Goal: Transaction & Acquisition: Purchase product/service

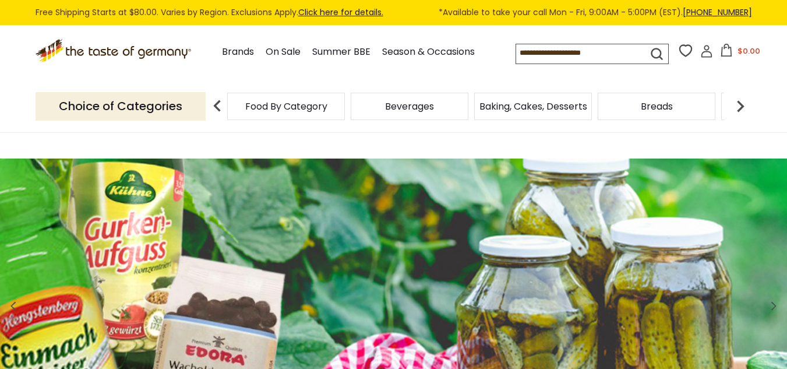
click at [739, 104] on img at bounding box center [740, 105] width 23 height 23
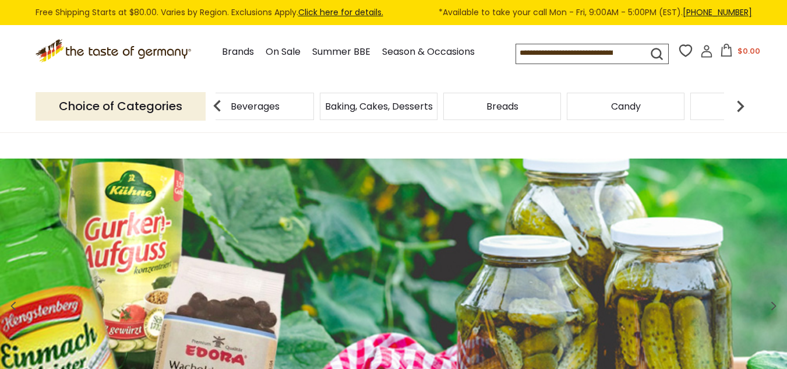
click at [739, 104] on img at bounding box center [740, 105] width 23 height 23
click at [736, 104] on img at bounding box center [740, 105] width 23 height 23
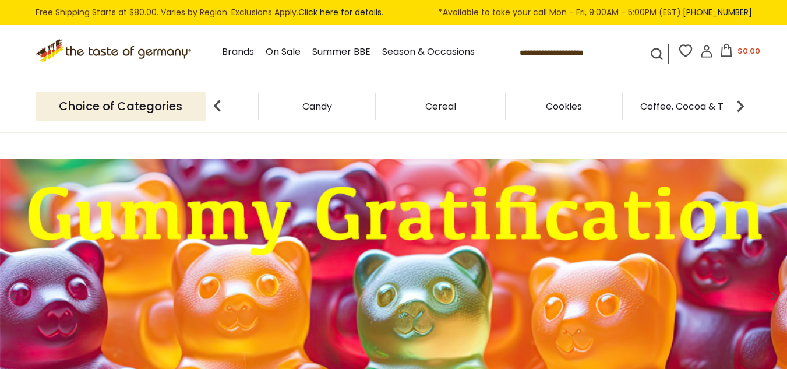
click at [741, 107] on img at bounding box center [740, 105] width 23 height 23
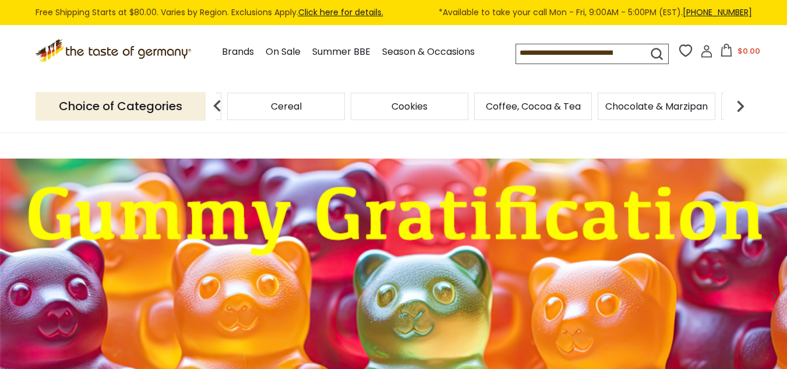
click at [742, 107] on img at bounding box center [740, 105] width 23 height 23
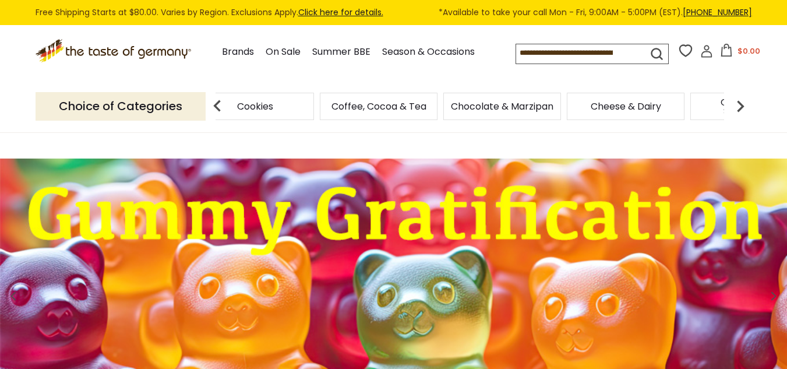
click at [742, 107] on img at bounding box center [740, 105] width 23 height 23
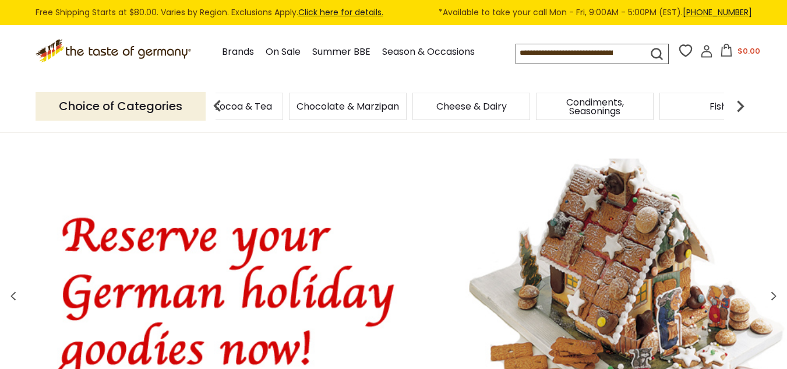
click at [741, 107] on img at bounding box center [740, 105] width 23 height 23
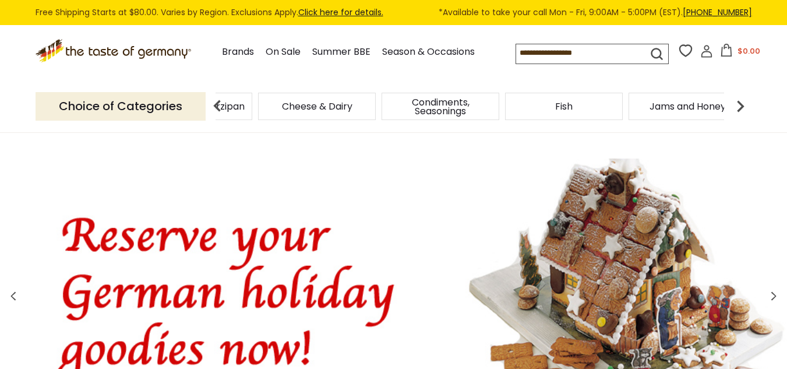
click at [741, 107] on img at bounding box center [740, 105] width 23 height 23
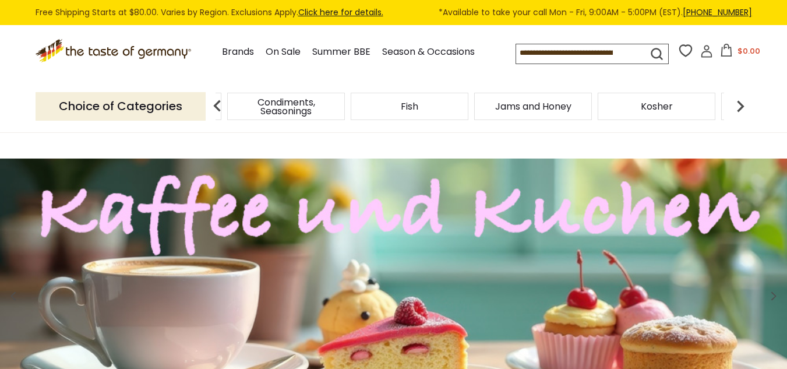
click at [742, 105] on img at bounding box center [740, 105] width 23 height 23
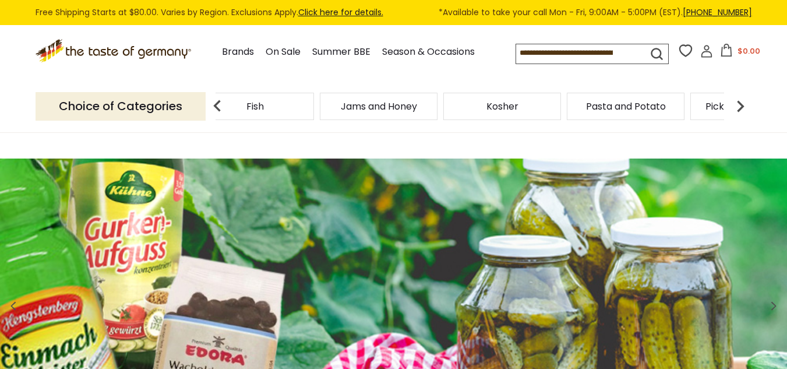
click at [742, 105] on img at bounding box center [740, 105] width 23 height 23
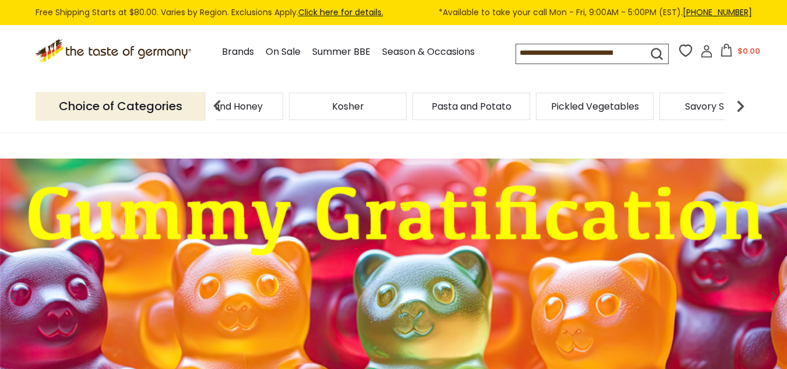
click at [742, 102] on img at bounding box center [740, 105] width 23 height 23
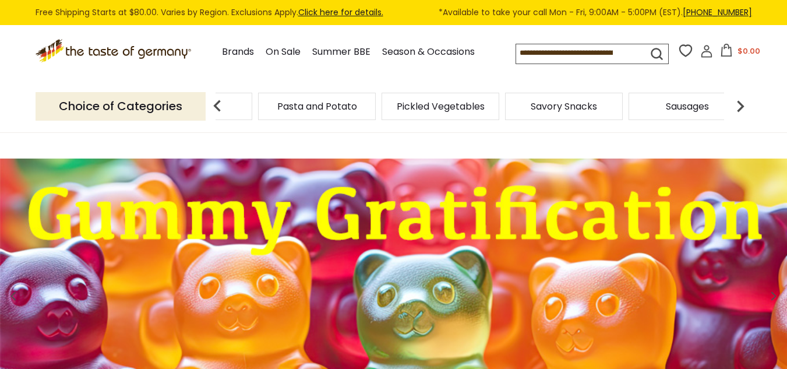
click at [741, 105] on img at bounding box center [740, 105] width 23 height 23
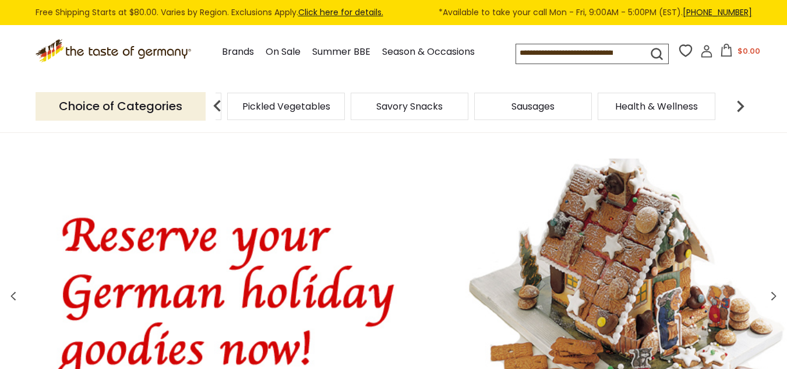
click at [739, 105] on img at bounding box center [740, 105] width 23 height 23
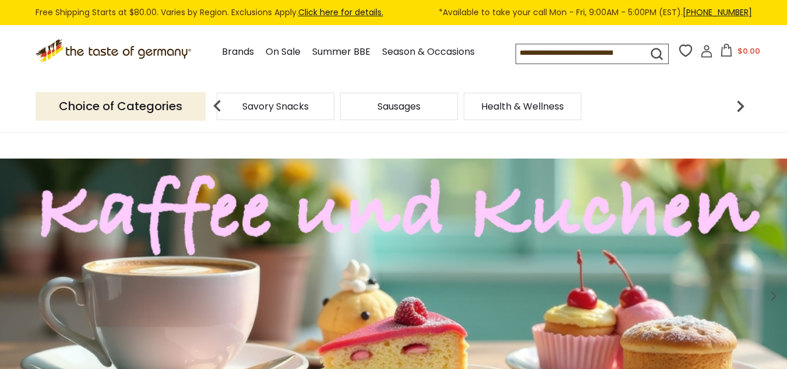
click at [219, 112] on img at bounding box center [217, 105] width 23 height 23
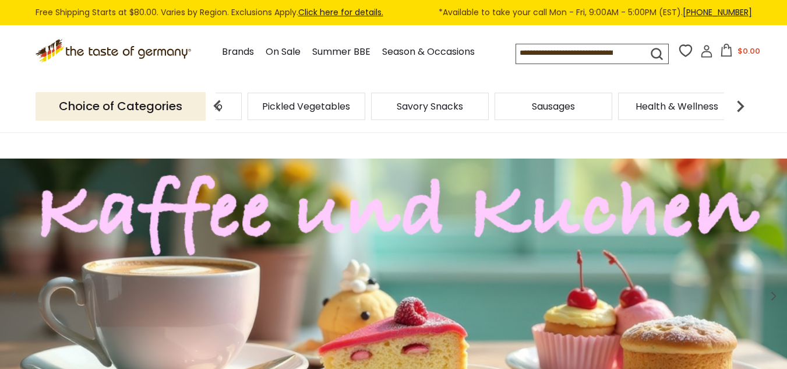
click at [219, 112] on img at bounding box center [217, 105] width 23 height 23
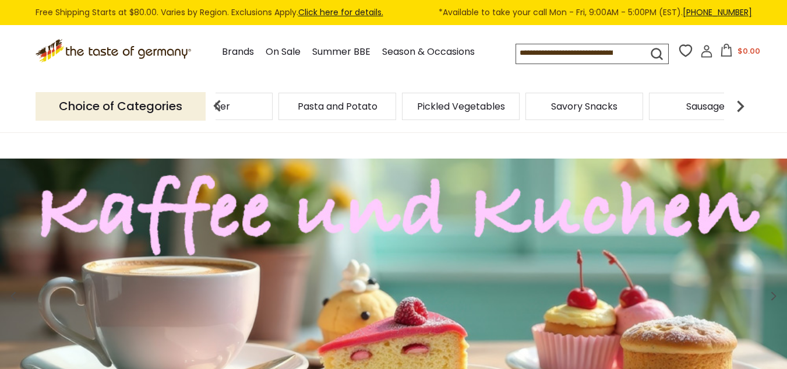
click at [220, 111] on img at bounding box center [217, 105] width 23 height 23
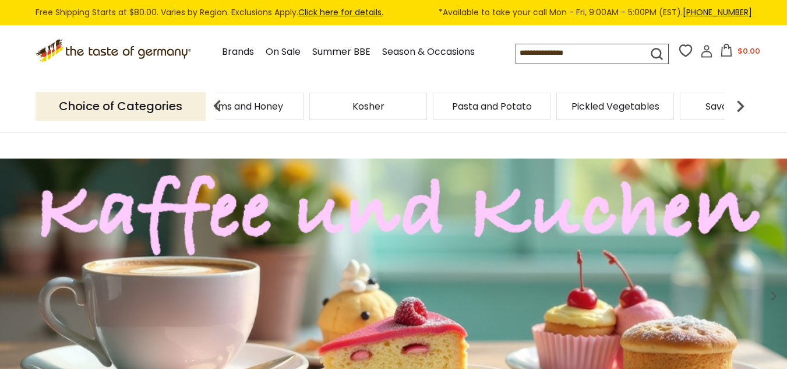
click at [220, 111] on img at bounding box center [217, 105] width 23 height 23
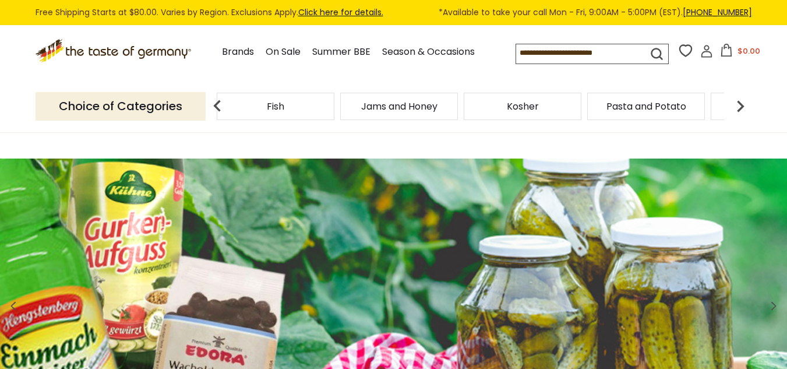
click at [220, 111] on img at bounding box center [217, 105] width 23 height 23
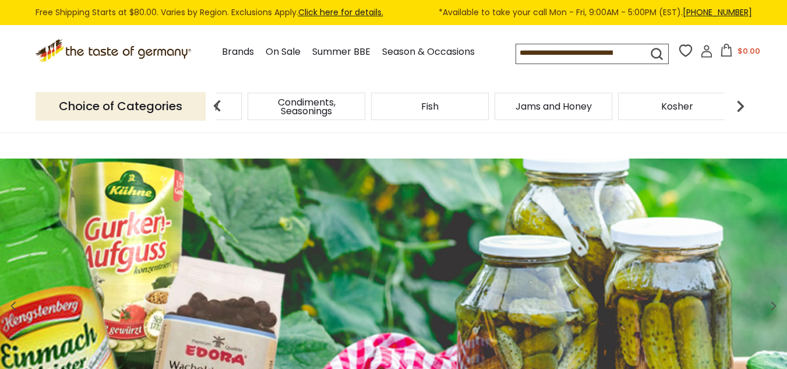
click at [220, 111] on img at bounding box center [217, 105] width 23 height 23
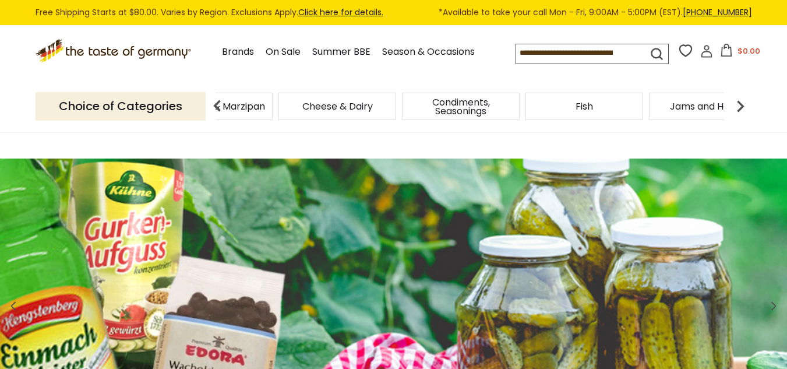
click at [220, 111] on img at bounding box center [217, 105] width 23 height 23
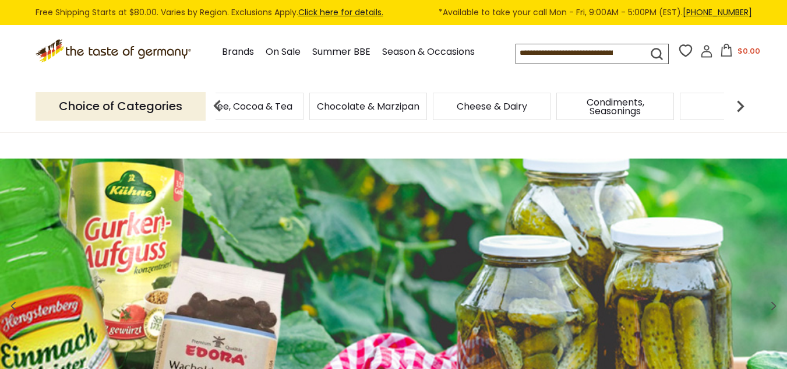
click at [220, 111] on img at bounding box center [217, 105] width 23 height 23
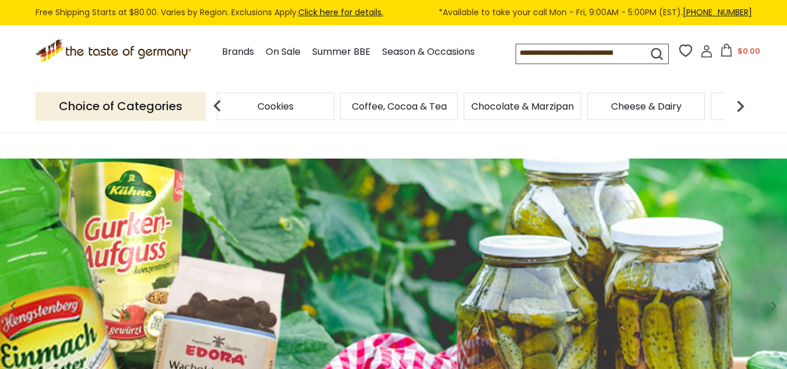
click at [220, 111] on img at bounding box center [217, 105] width 23 height 23
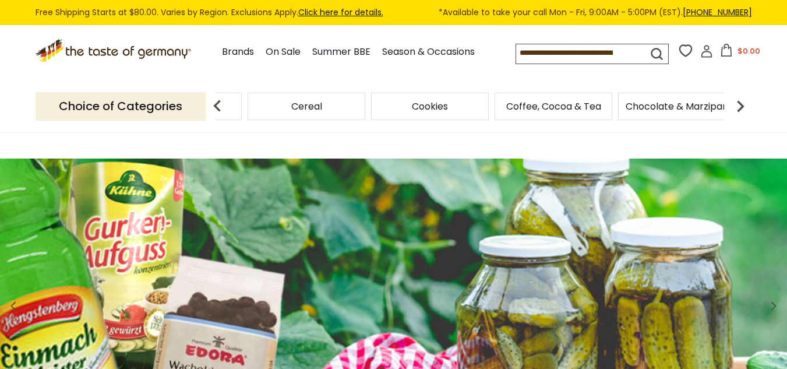
click at [220, 111] on img at bounding box center [217, 105] width 23 height 23
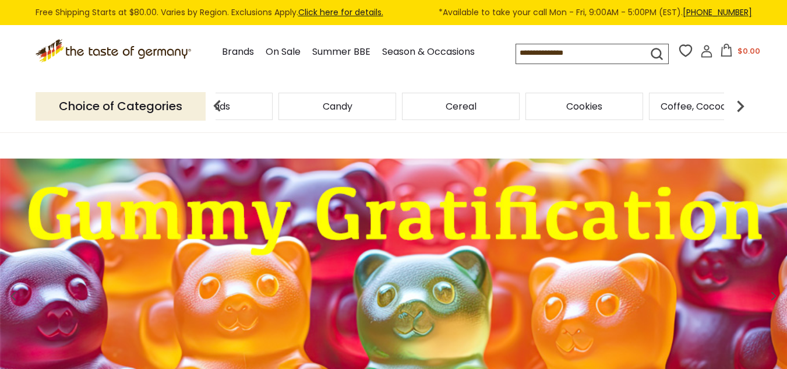
click at [220, 111] on img at bounding box center [217, 105] width 23 height 23
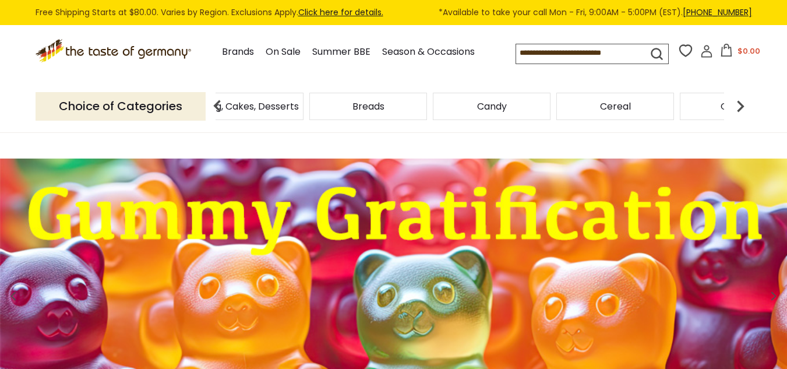
click at [220, 111] on img at bounding box center [217, 105] width 23 height 23
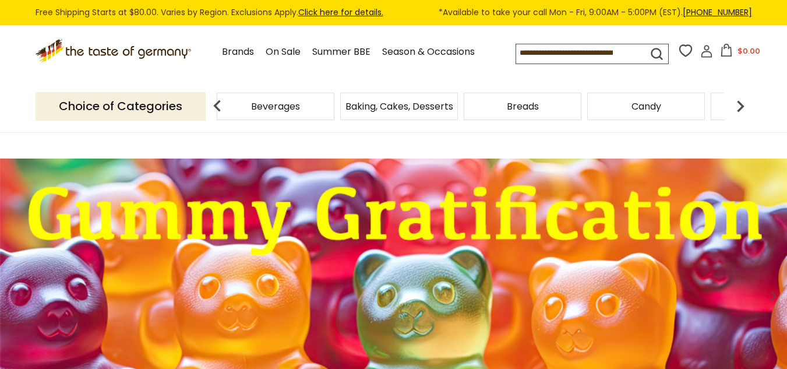
click at [220, 111] on img at bounding box center [217, 105] width 23 height 23
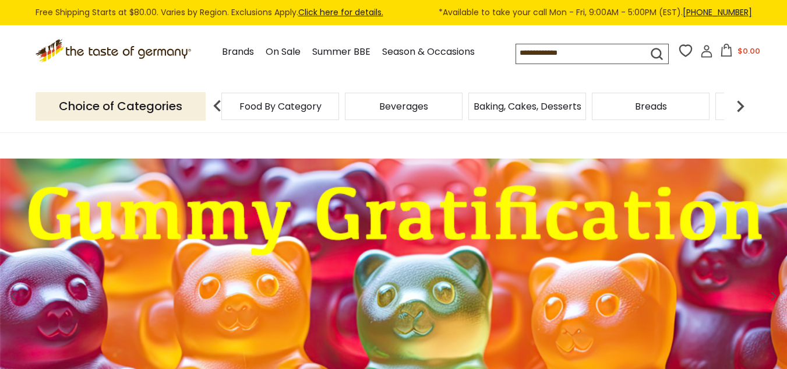
click at [220, 111] on img at bounding box center [217, 105] width 23 height 23
click at [217, 109] on img at bounding box center [217, 105] width 23 height 23
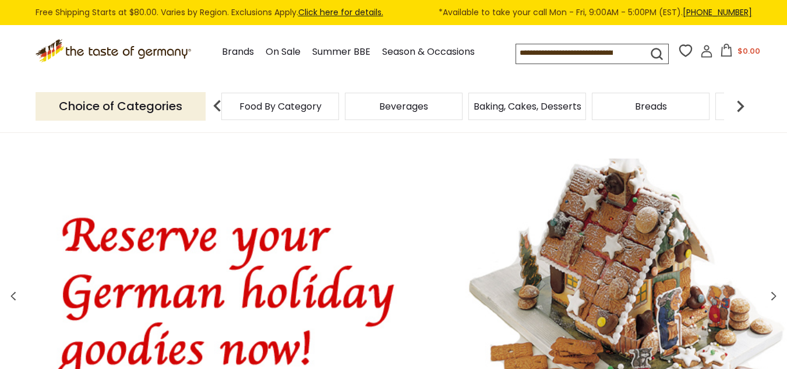
click at [217, 109] on img at bounding box center [217, 105] width 23 height 23
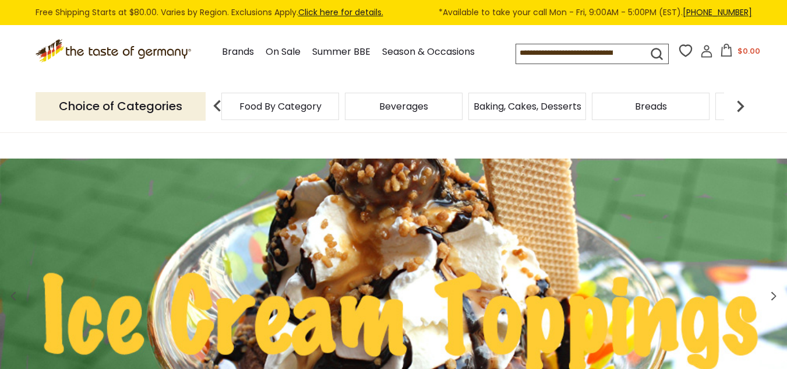
click at [217, 108] on img at bounding box center [217, 105] width 23 height 23
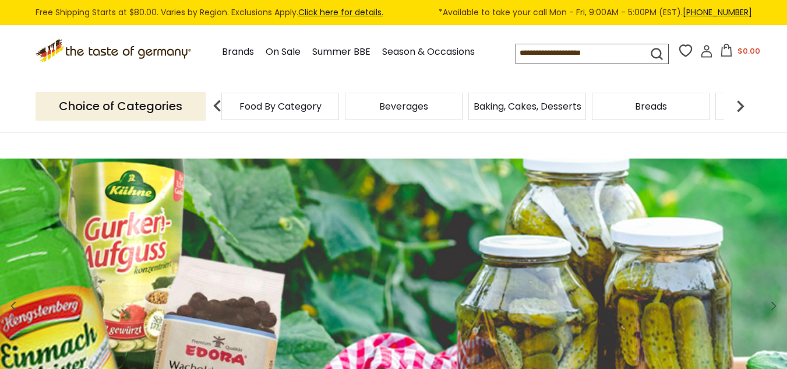
click at [742, 108] on img at bounding box center [740, 105] width 23 height 23
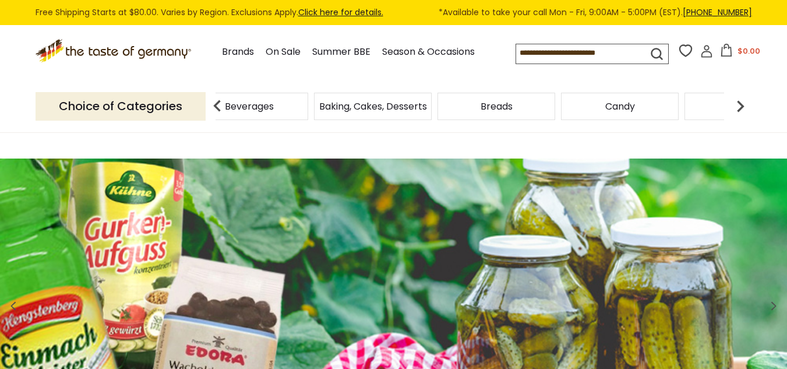
click at [741, 108] on img at bounding box center [740, 105] width 23 height 23
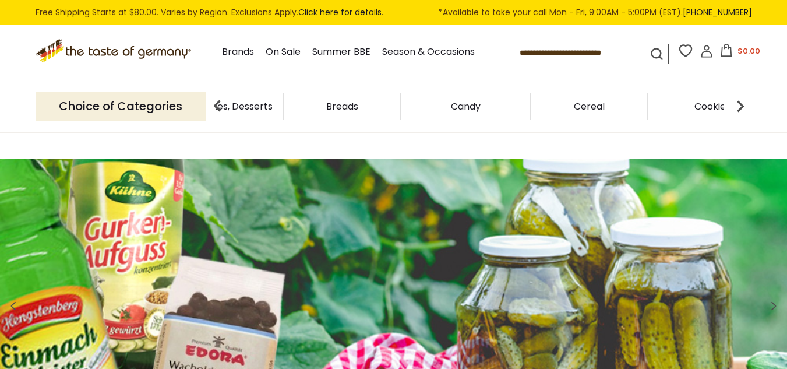
click at [741, 108] on img at bounding box center [740, 105] width 23 height 23
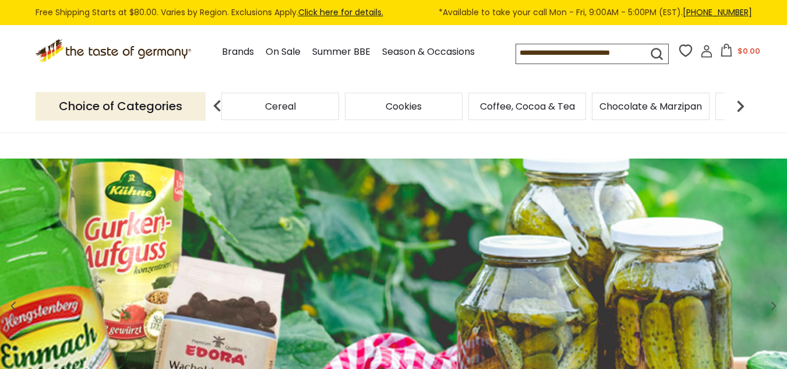
click at [741, 108] on img at bounding box center [740, 105] width 23 height 23
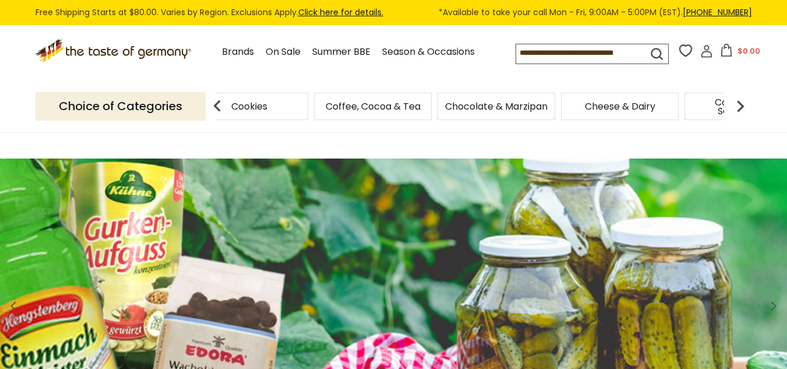
click at [741, 108] on img at bounding box center [740, 105] width 23 height 23
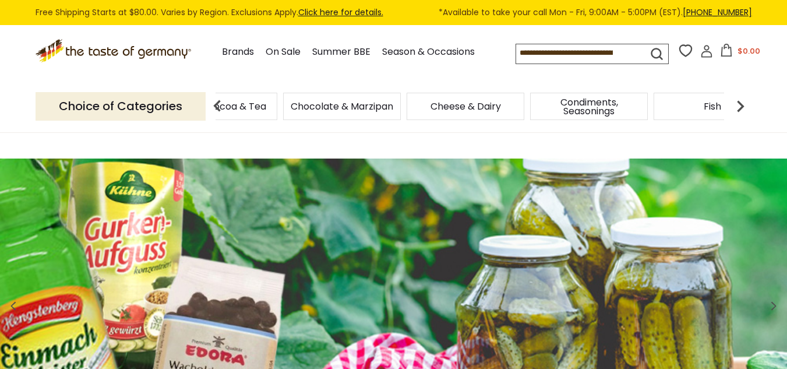
click at [741, 108] on img at bounding box center [740, 105] width 23 height 23
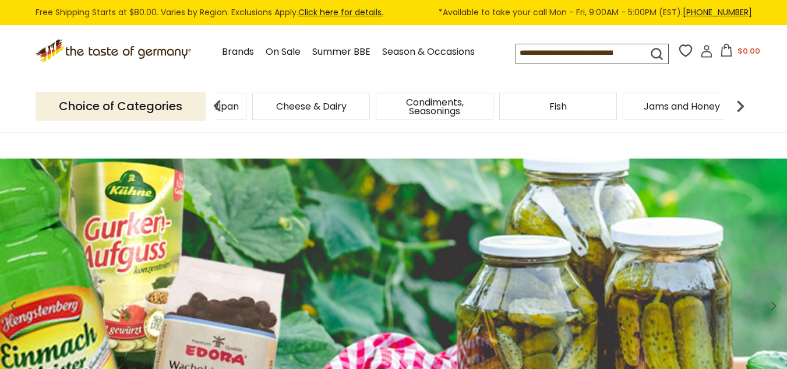
click at [741, 108] on img at bounding box center [740, 105] width 23 height 23
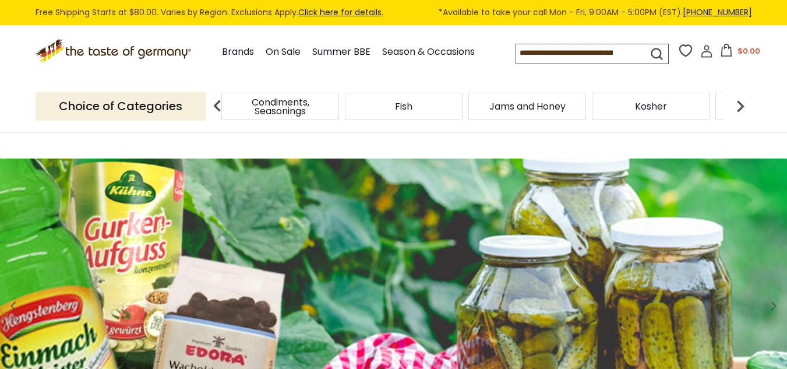
click at [741, 108] on img at bounding box center [740, 105] width 23 height 23
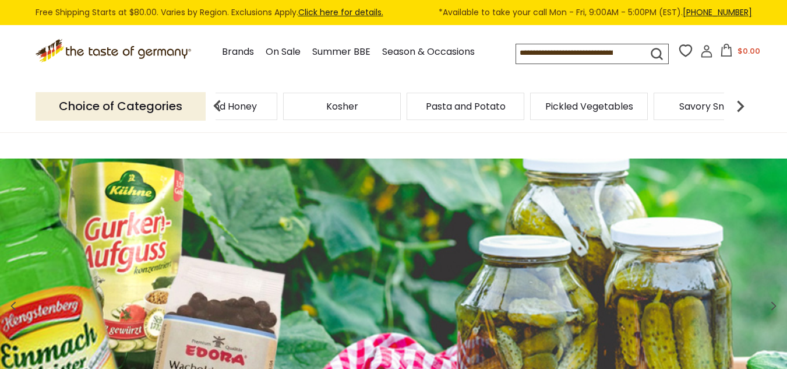
click at [741, 108] on img at bounding box center [740, 105] width 23 height 23
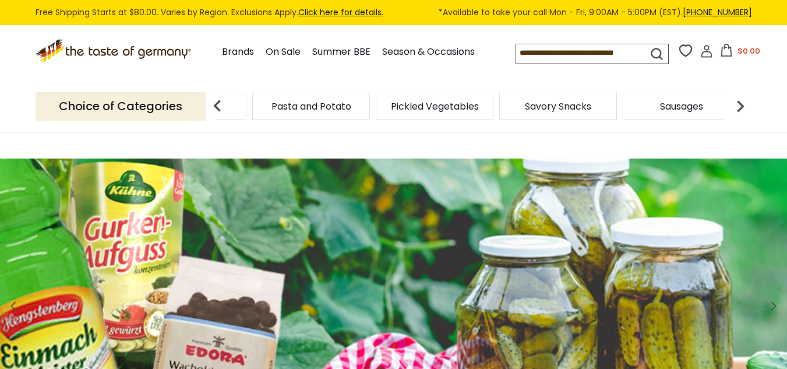
click at [741, 108] on img at bounding box center [740, 105] width 23 height 23
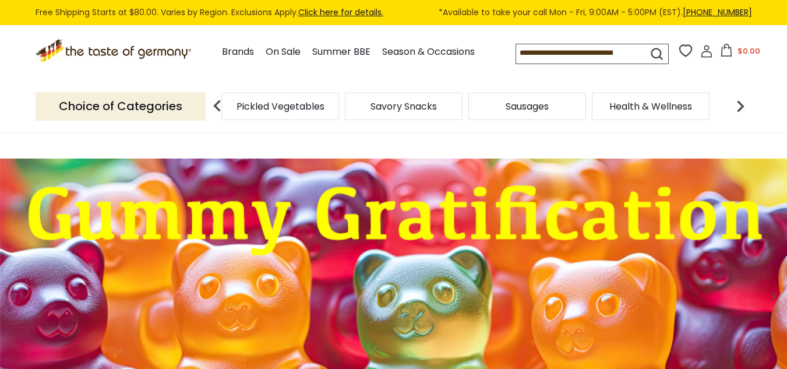
click at [741, 108] on img at bounding box center [740, 105] width 23 height 23
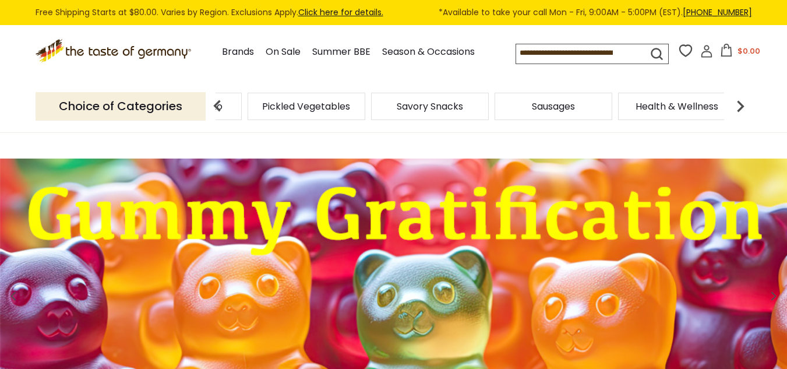
click at [740, 104] on img at bounding box center [740, 105] width 23 height 23
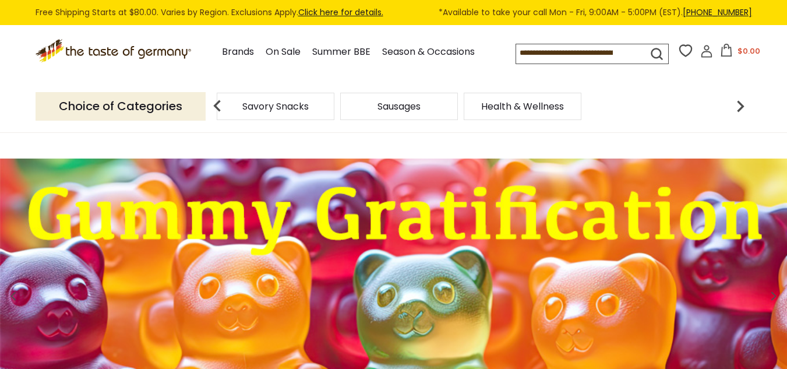
click at [740, 104] on img at bounding box center [740, 105] width 23 height 23
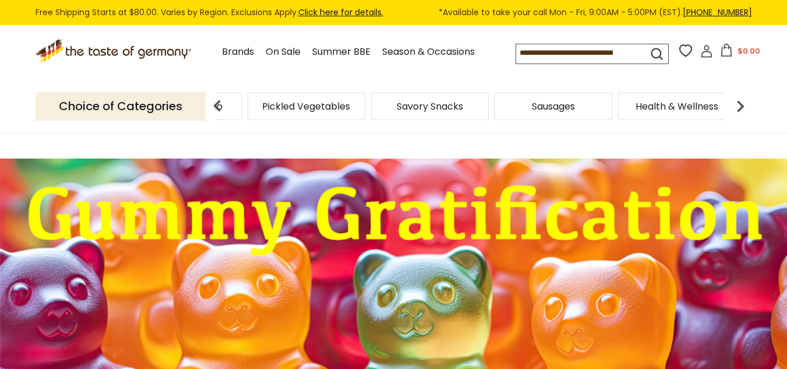
click at [740, 104] on img at bounding box center [740, 105] width 23 height 23
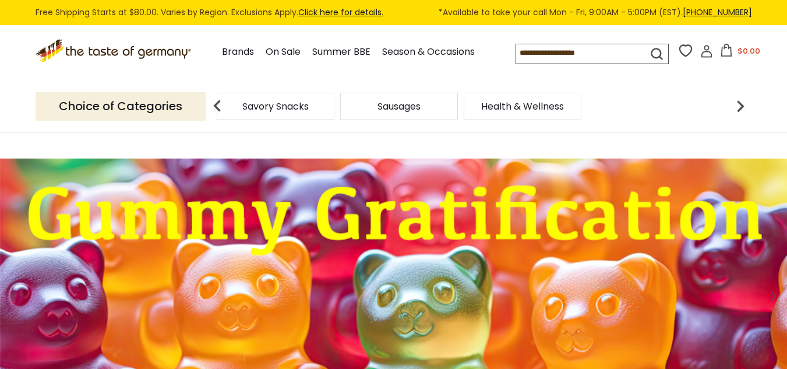
click at [741, 106] on img at bounding box center [740, 105] width 23 height 23
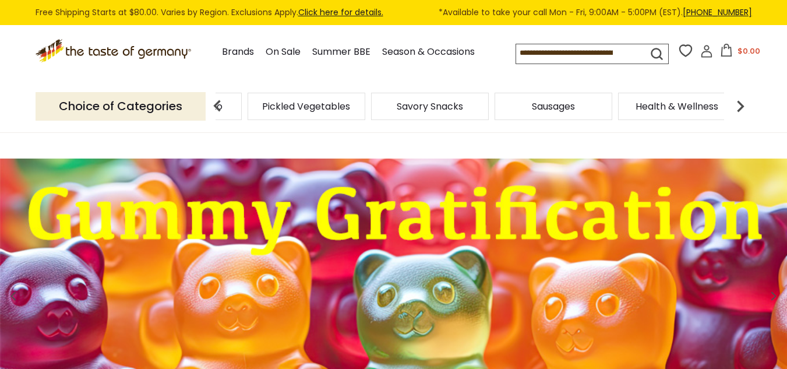
click at [216, 105] on img at bounding box center [217, 105] width 23 height 23
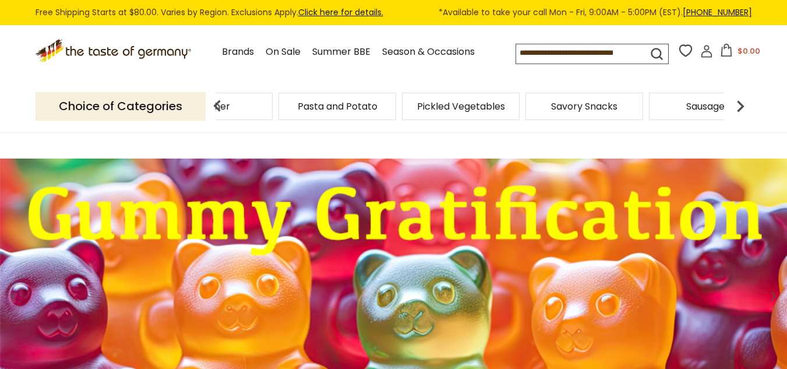
click at [216, 105] on img at bounding box center [217, 105] width 23 height 23
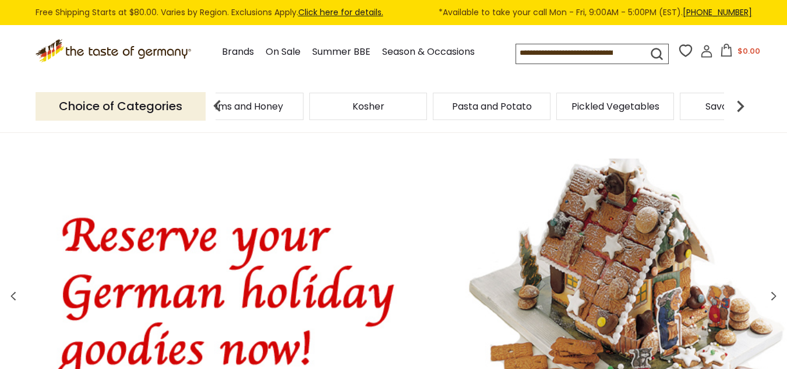
click at [216, 105] on img at bounding box center [217, 105] width 23 height 23
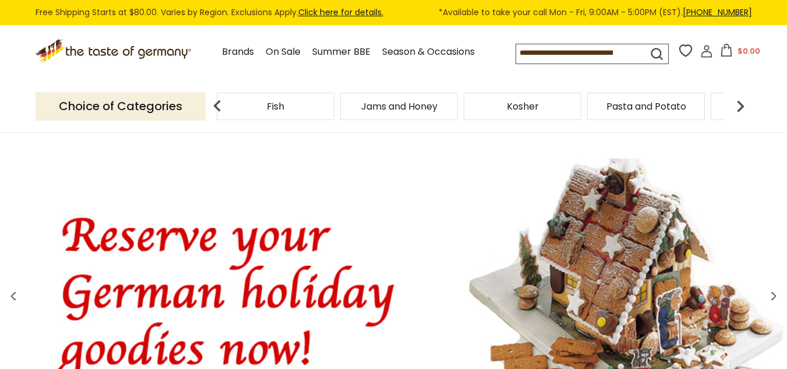
click at [216, 105] on img at bounding box center [217, 105] width 23 height 23
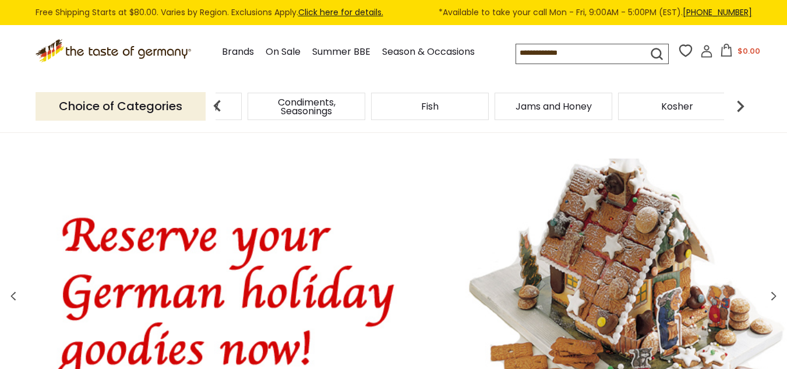
click at [216, 105] on img at bounding box center [217, 105] width 23 height 23
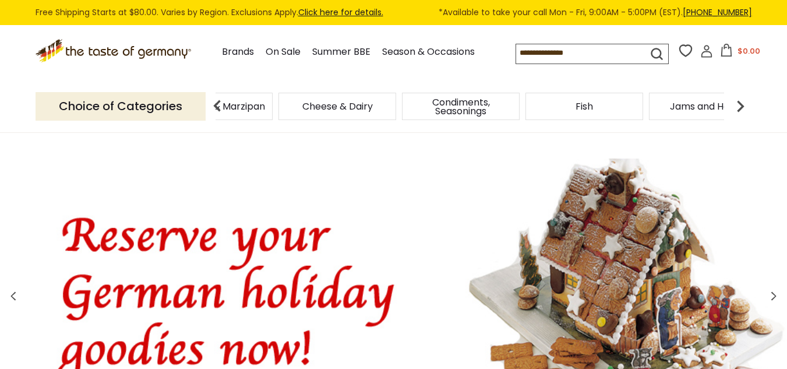
click at [216, 105] on img at bounding box center [217, 105] width 23 height 23
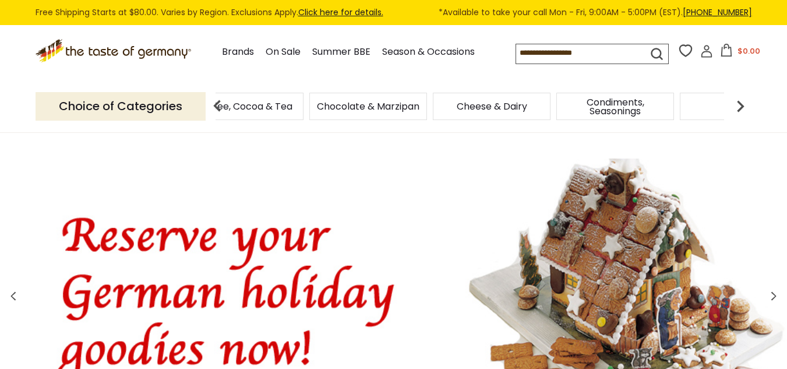
click at [216, 105] on img at bounding box center [217, 105] width 23 height 23
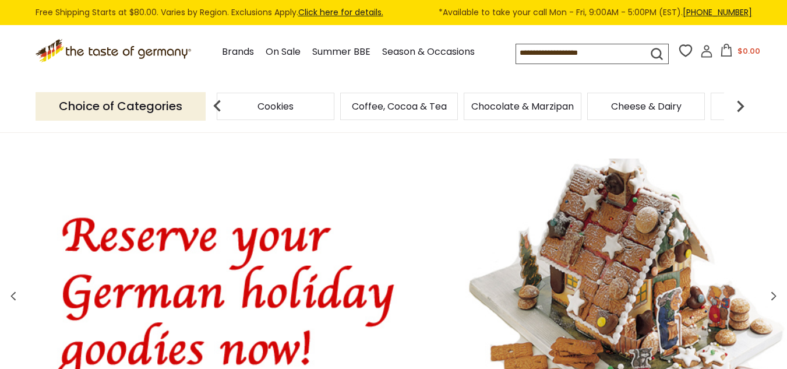
click at [216, 105] on img at bounding box center [217, 105] width 23 height 23
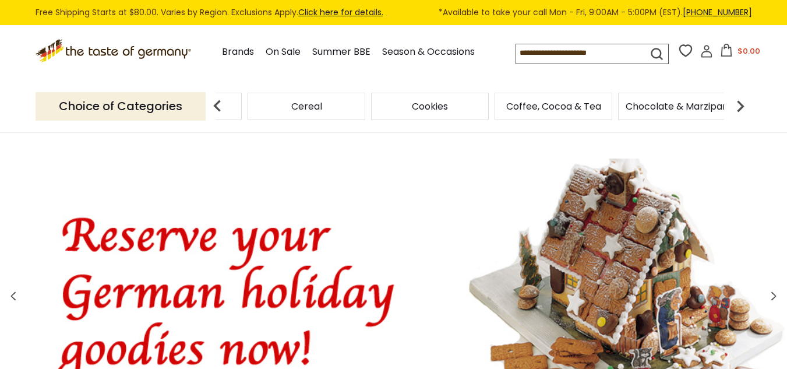
click at [216, 105] on img at bounding box center [217, 105] width 23 height 23
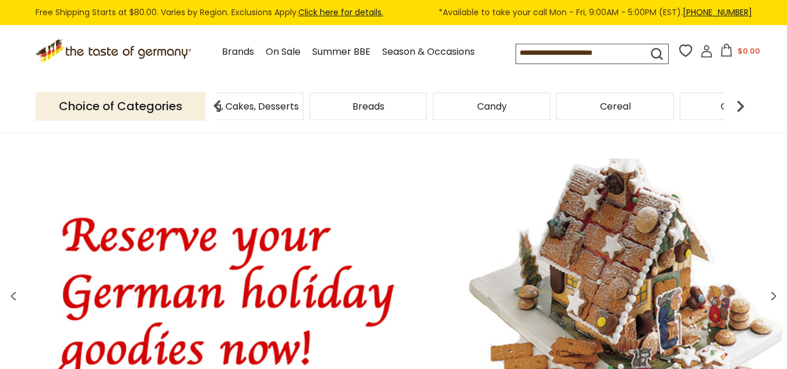
click at [216, 105] on img at bounding box center [217, 105] width 23 height 23
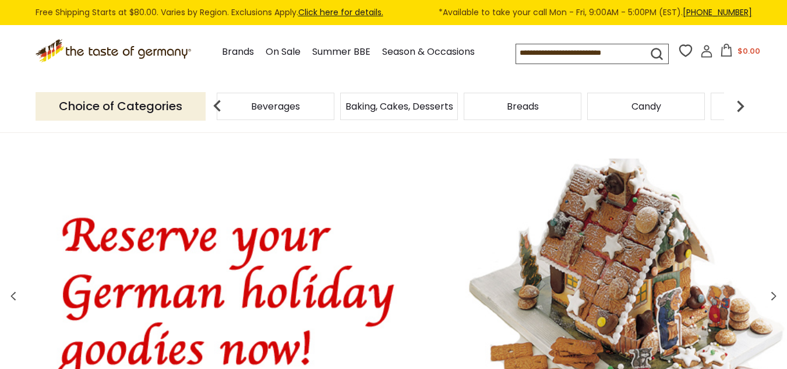
click at [216, 105] on img at bounding box center [217, 105] width 23 height 23
click at [218, 111] on img at bounding box center [217, 105] width 23 height 23
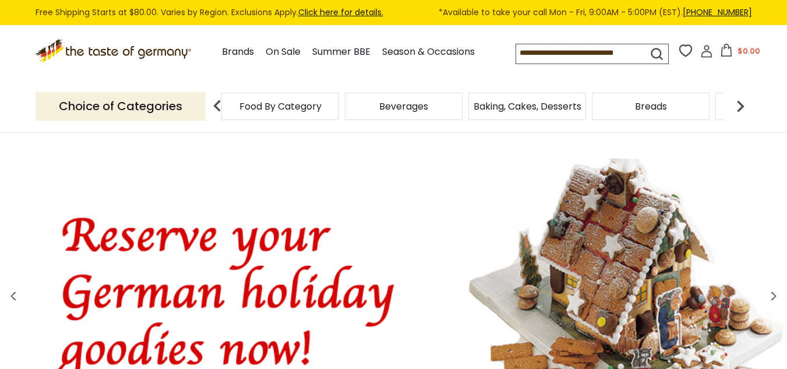
click at [218, 111] on img at bounding box center [217, 105] width 23 height 23
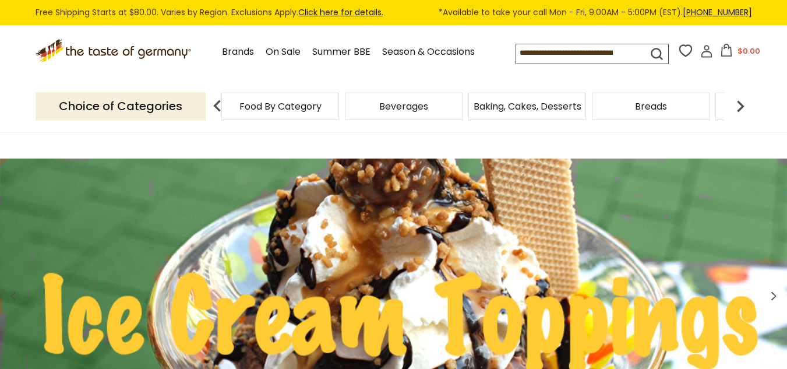
click at [218, 111] on img at bounding box center [217, 105] width 23 height 23
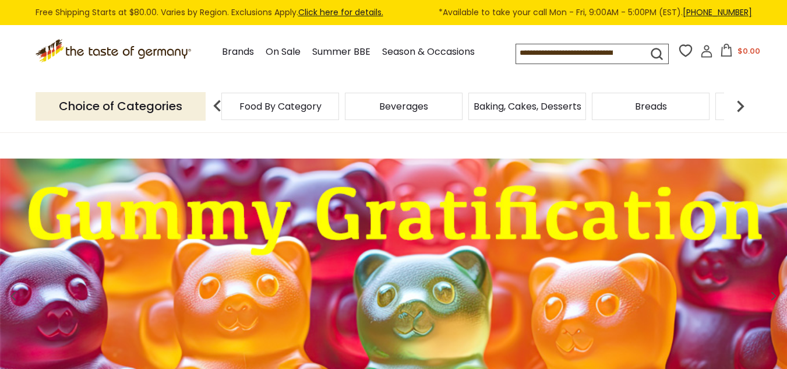
click at [217, 110] on img at bounding box center [217, 105] width 23 height 23
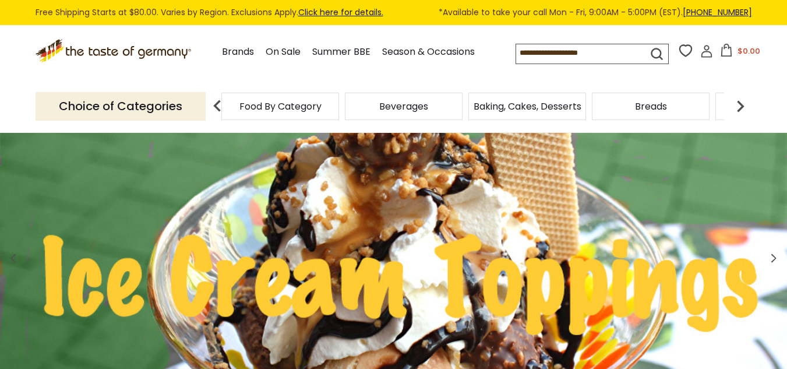
scroll to position [58, 0]
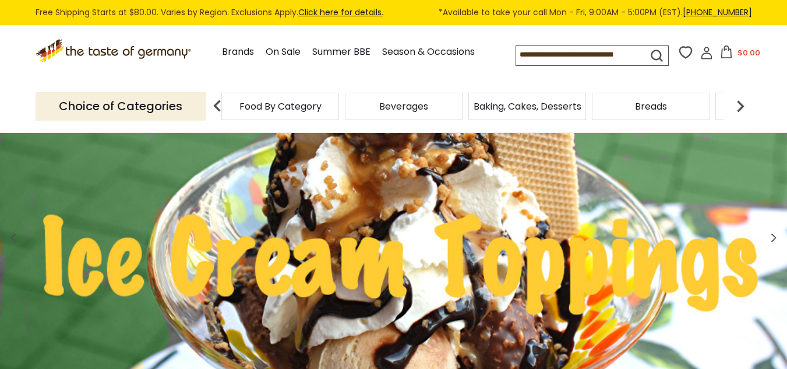
click at [291, 97] on div "Food By Category" at bounding box center [280, 106] width 118 height 27
click at [285, 106] on span "Food By Category" at bounding box center [280, 106] width 82 height 9
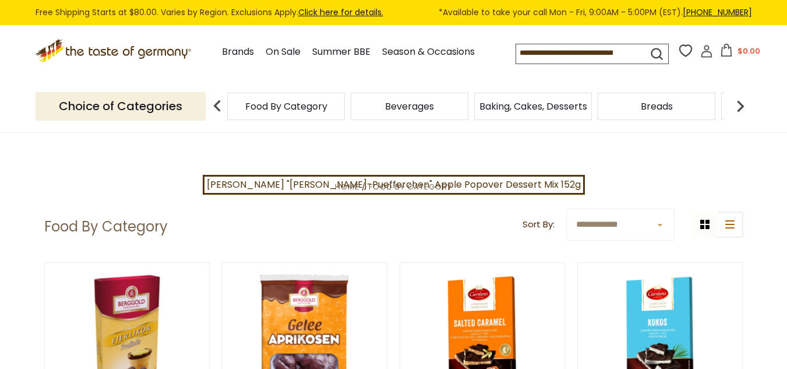
click at [149, 52] on icon ".st0{fill:#EDD300;} .st1{fill:#D33E21;}" at bounding box center [115, 51] width 158 height 24
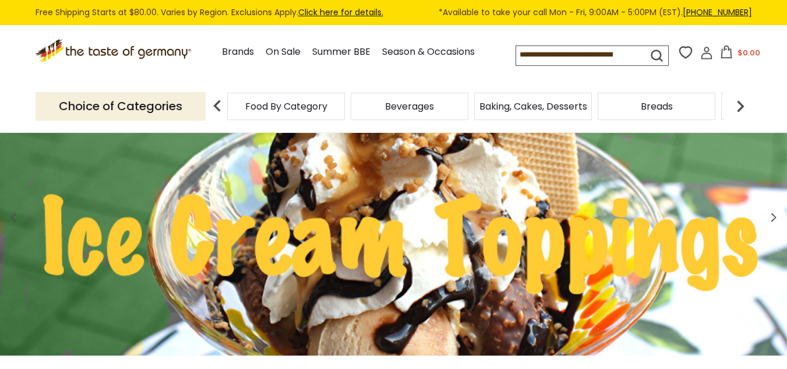
scroll to position [58, 0]
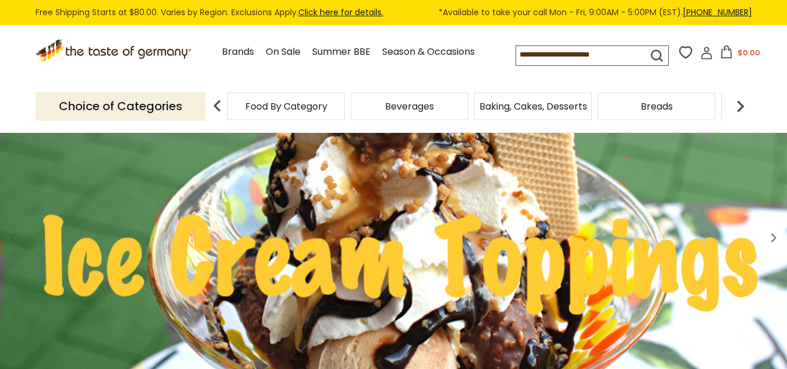
click at [774, 239] on use at bounding box center [773, 238] width 5 height 9
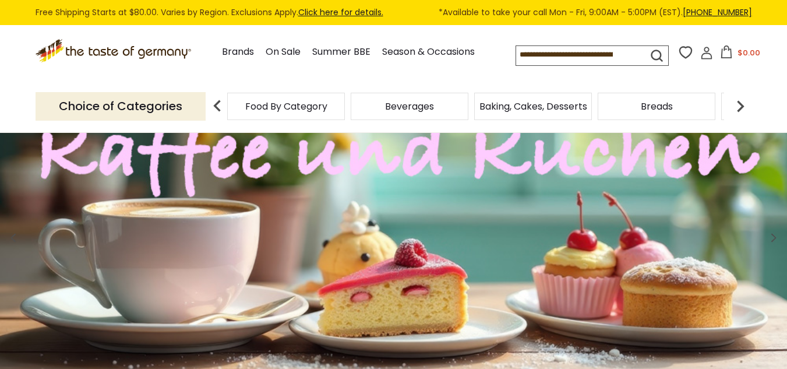
click at [774, 239] on use at bounding box center [773, 238] width 5 height 9
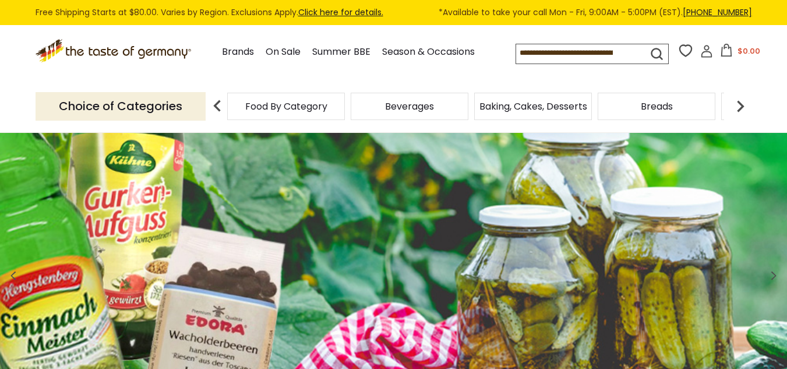
scroll to position [10, 0]
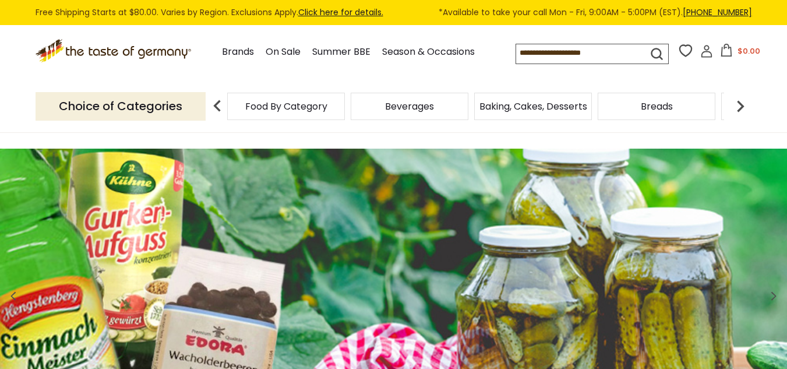
click at [774, 296] on icon at bounding box center [773, 296] width 9 height 14
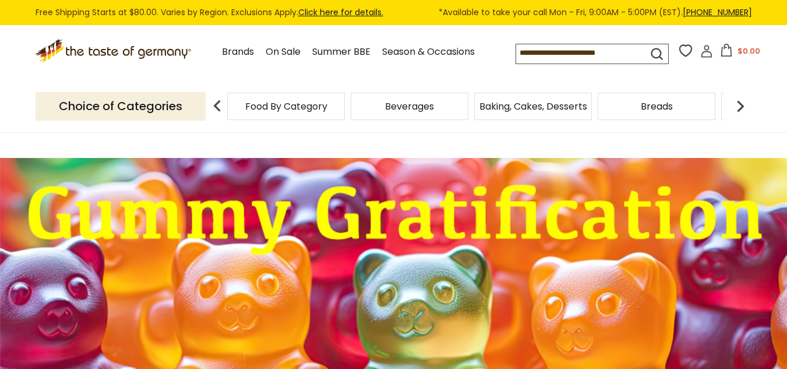
scroll to position [0, 0]
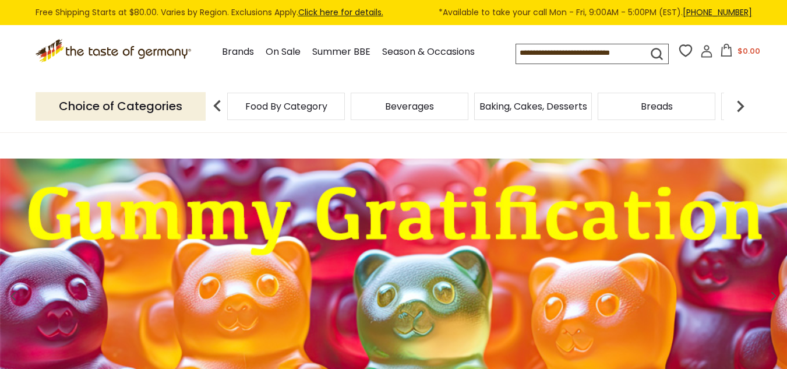
click at [773, 295] on icon at bounding box center [773, 296] width 9 height 14
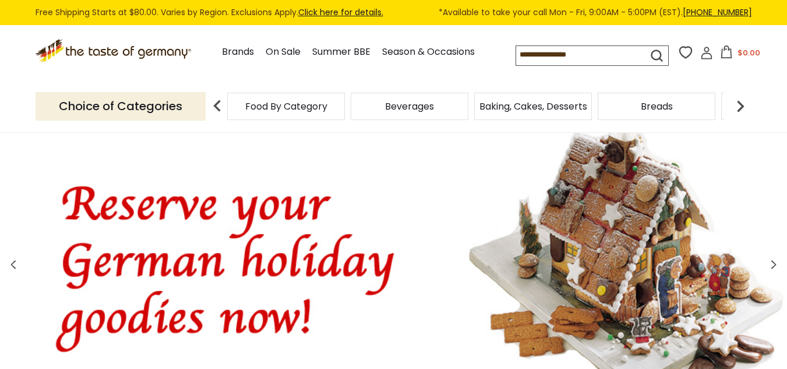
scroll to position [2, 0]
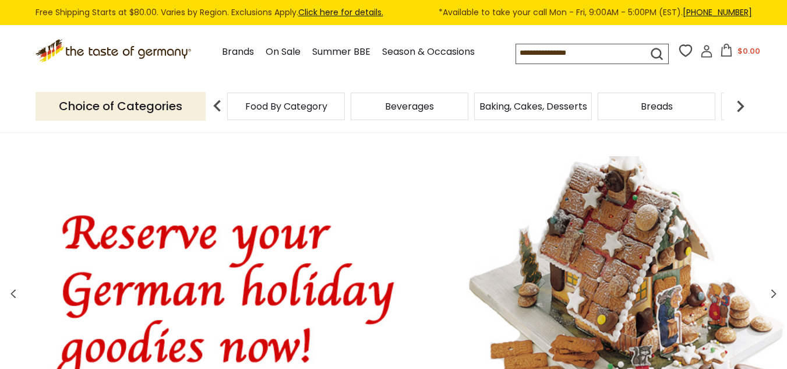
click at [13, 293] on use at bounding box center [12, 294] width 5 height 9
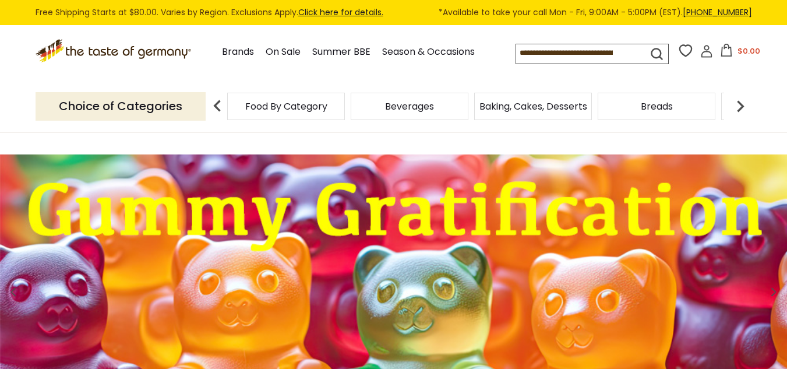
scroll to position [0, 0]
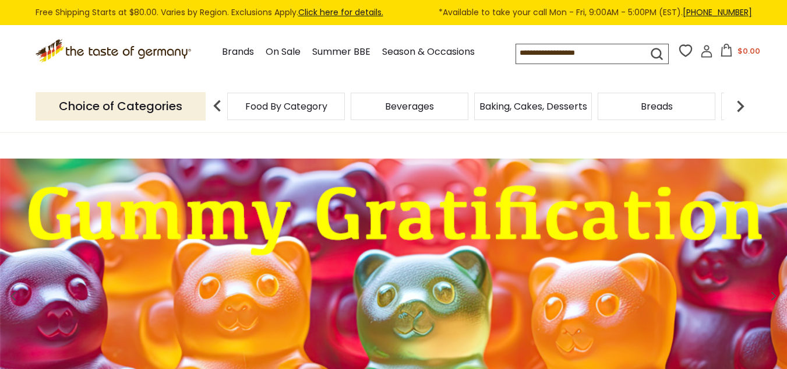
click at [776, 294] on icon at bounding box center [773, 296] width 9 height 14
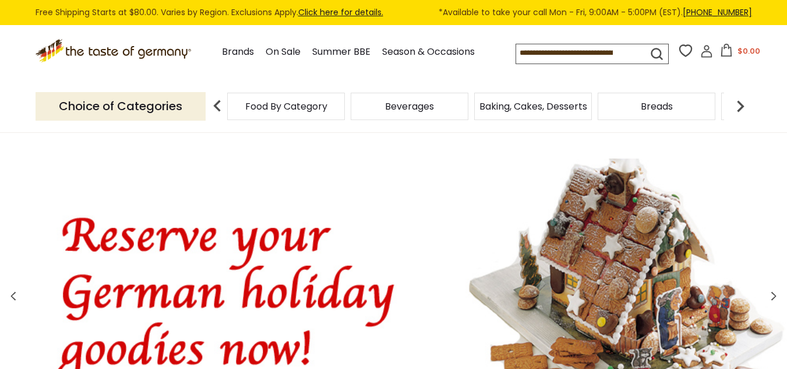
click at [774, 295] on use at bounding box center [773, 296] width 5 height 9
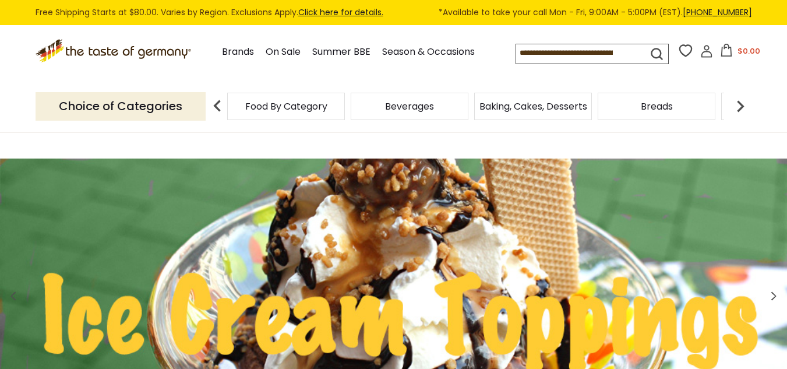
click at [774, 295] on use at bounding box center [773, 296] width 5 height 9
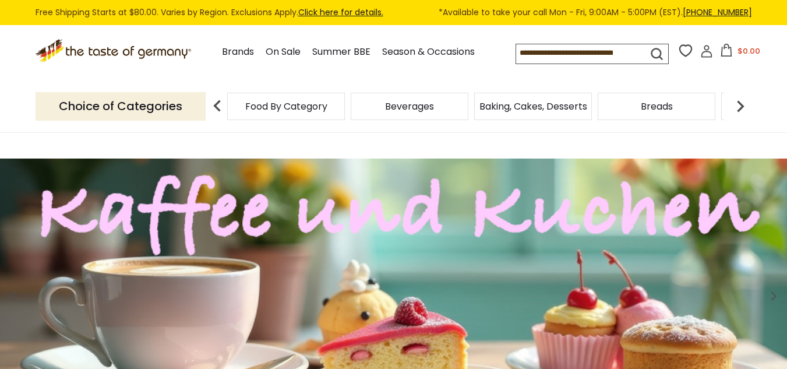
click at [771, 298] on icon at bounding box center [773, 296] width 9 height 14
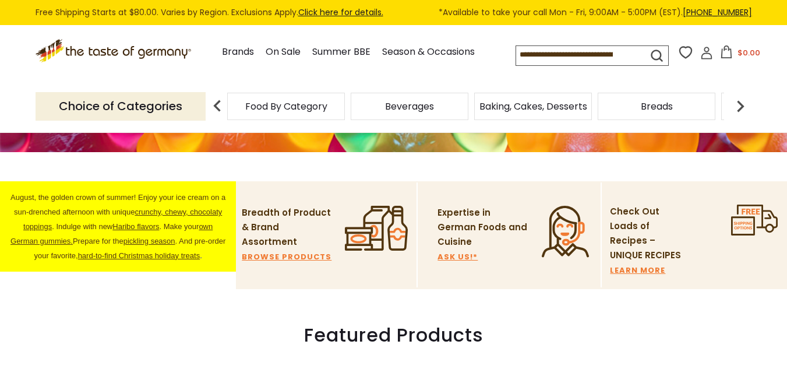
scroll to position [281, 0]
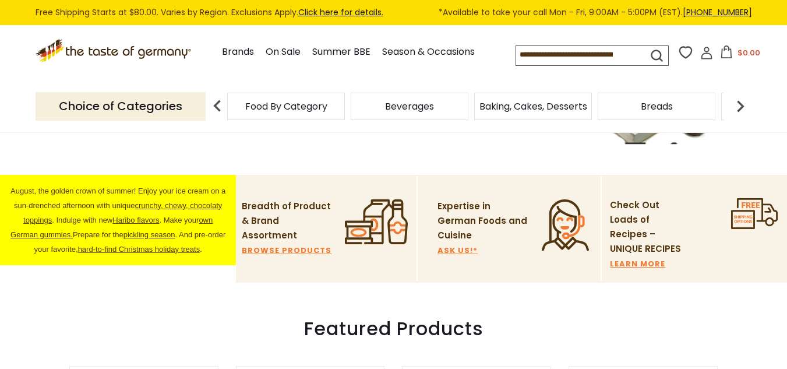
click at [300, 247] on link "BROWSE PRODUCTS" at bounding box center [287, 250] width 90 height 7
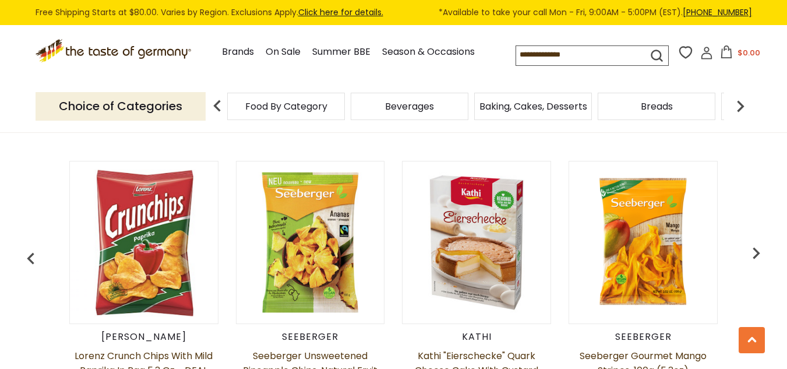
scroll to position [509, 0]
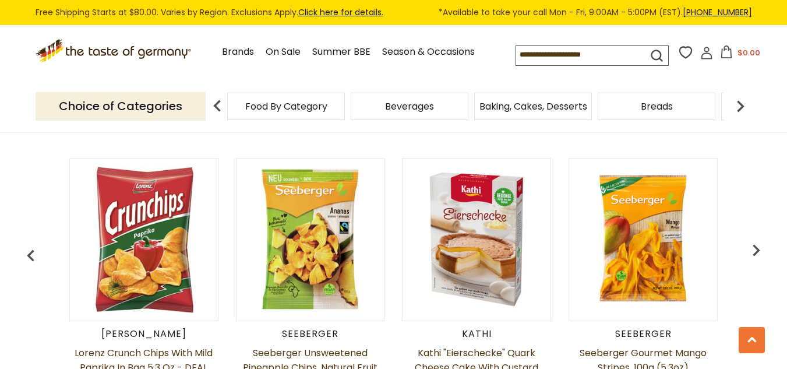
click at [218, 110] on img at bounding box center [217, 105] width 23 height 23
click at [255, 113] on div "Food By Category" at bounding box center [286, 106] width 118 height 27
drag, startPoint x: 255, startPoint y: 115, endPoint x: 334, endPoint y: 114, distance: 79.2
click at [334, 115] on div "Food By Category" at bounding box center [280, 106] width 118 height 27
click at [216, 111] on img at bounding box center [217, 105] width 23 height 23
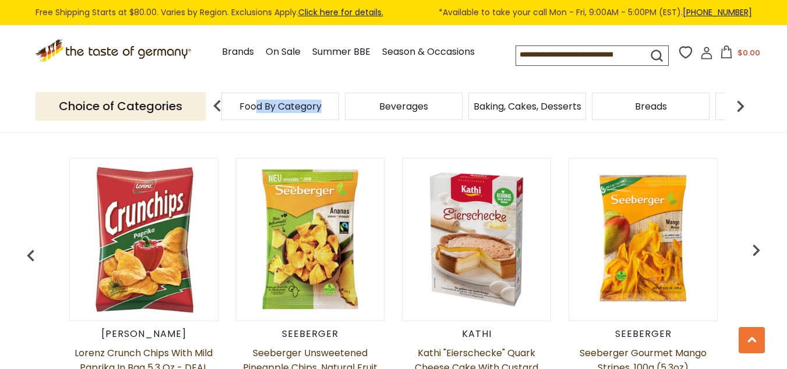
click at [215, 108] on img at bounding box center [217, 105] width 23 height 23
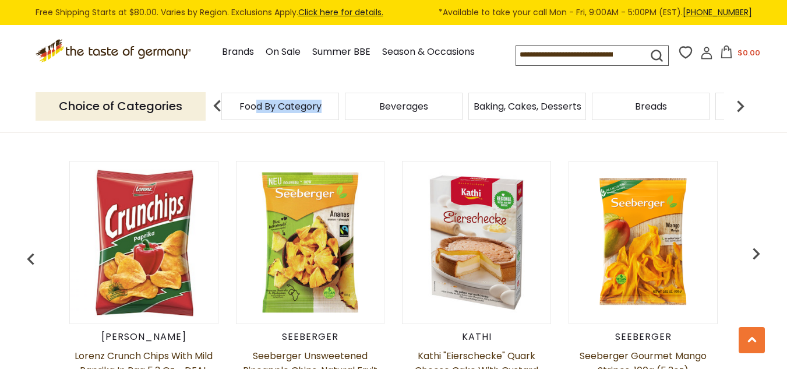
click at [215, 108] on img at bounding box center [217, 105] width 23 height 23
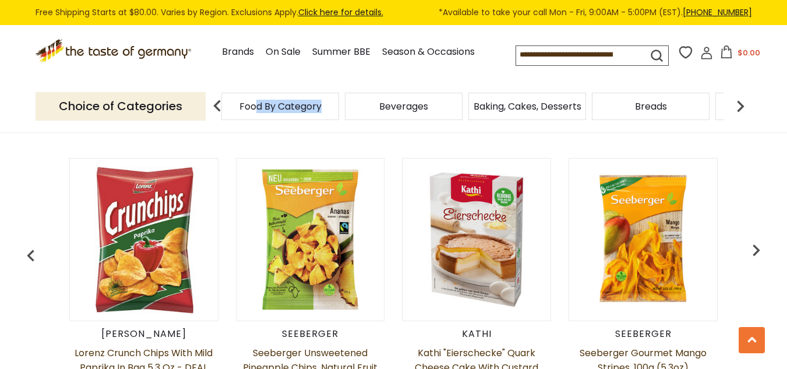
scroll to position [489, 0]
drag, startPoint x: 231, startPoint y: 110, endPoint x: 283, endPoint y: 110, distance: 51.3
click at [283, 110] on div "Food By Category" at bounding box center [280, 106] width 118 height 27
drag, startPoint x: 359, startPoint y: 114, endPoint x: 390, endPoint y: 107, distance: 32.1
click at [339, 107] on div "Beverages" at bounding box center [280, 106] width 118 height 27
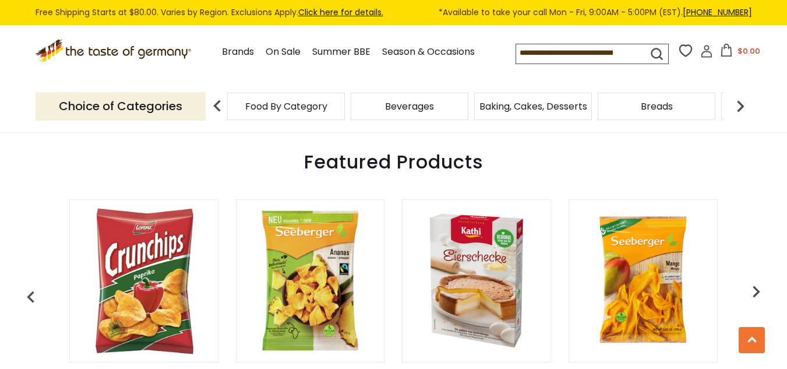
click at [219, 108] on img at bounding box center [217, 105] width 23 height 23
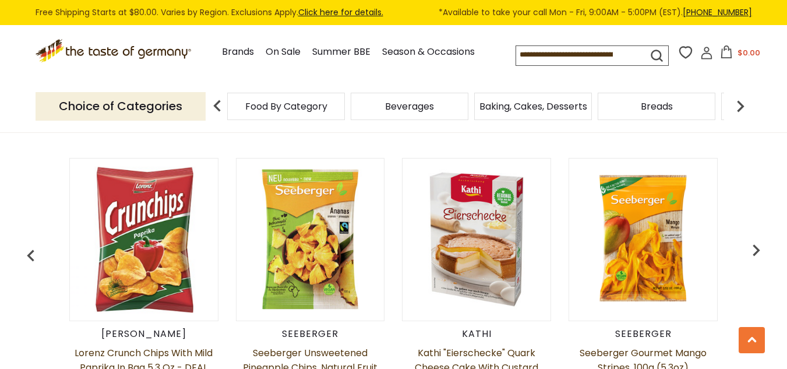
click at [216, 107] on img at bounding box center [217, 105] width 23 height 23
drag, startPoint x: 236, startPoint y: 110, endPoint x: 260, endPoint y: 111, distance: 24.5
click at [260, 111] on div "Food By Category" at bounding box center [280, 106] width 118 height 27
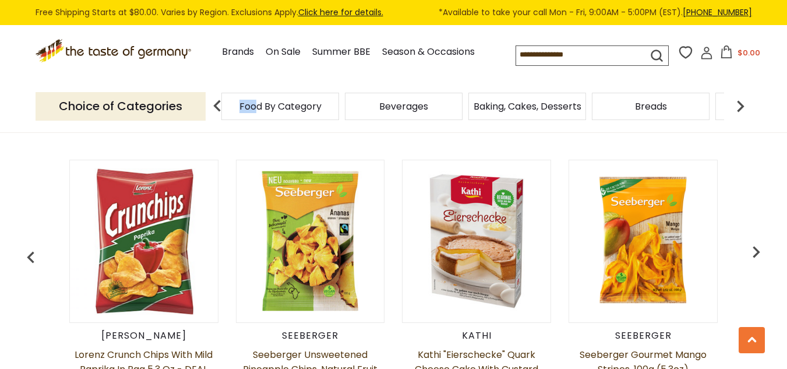
scroll to position [509, 0]
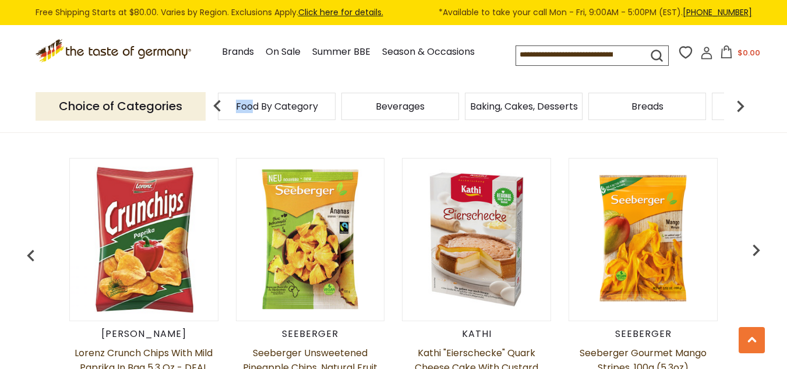
click at [213, 111] on img at bounding box center [217, 105] width 23 height 23
click at [216, 108] on img at bounding box center [217, 105] width 23 height 23
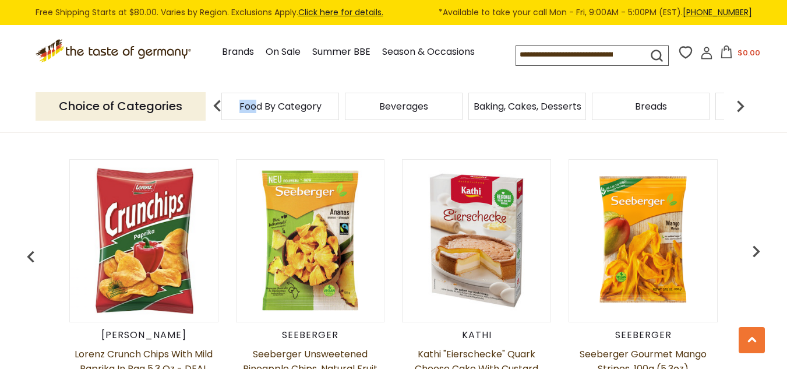
scroll to position [489, 0]
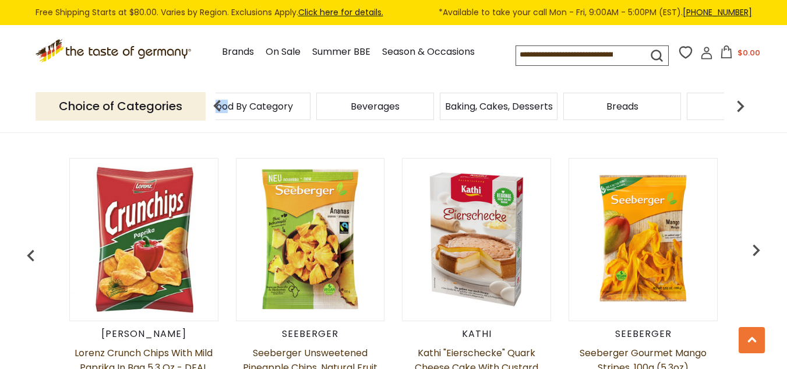
click at [738, 109] on img at bounding box center [740, 105] width 23 height 23
click at [216, 111] on img at bounding box center [217, 105] width 23 height 23
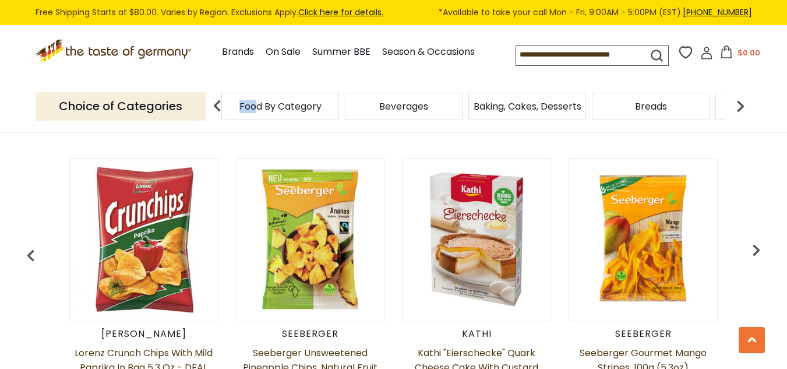
click at [115, 50] on icon ".st0{fill:#EDD300;} .st1{fill:#D33E21;}" at bounding box center [115, 51] width 158 height 24
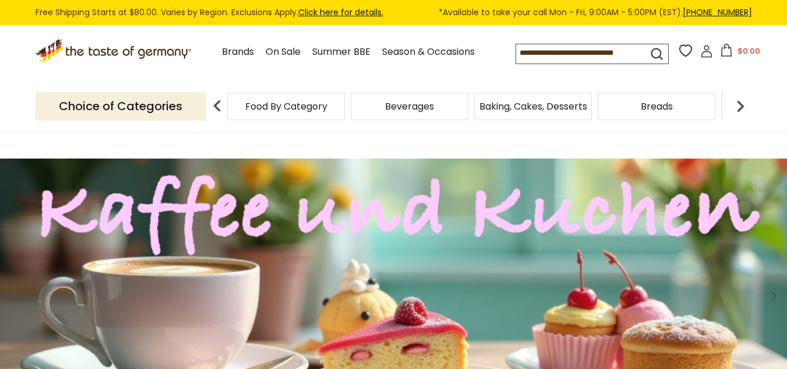
click at [740, 105] on img at bounding box center [740, 105] width 23 height 23
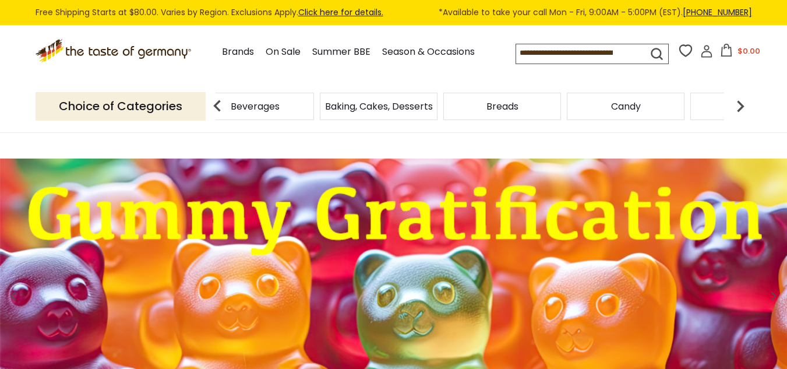
click at [706, 51] on icon at bounding box center [706, 47] width 5 height 5
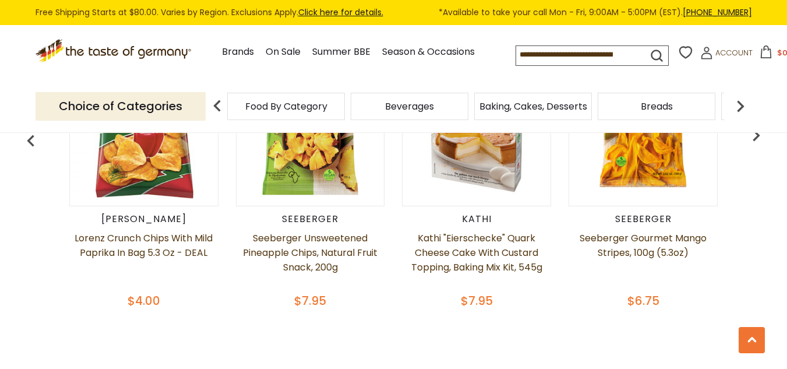
scroll to position [583, 0]
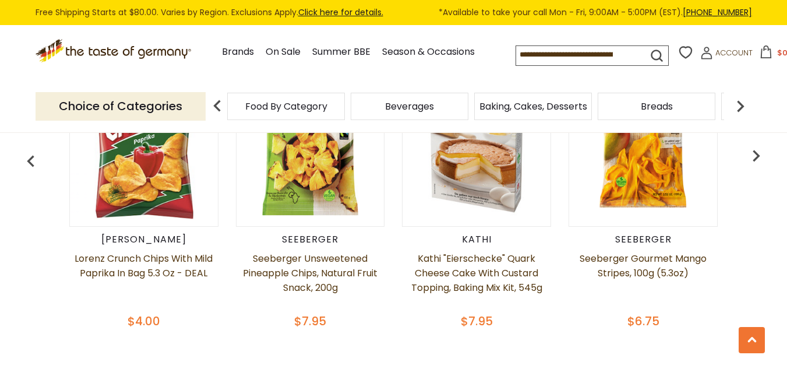
click at [485, 173] on img at bounding box center [477, 145] width 148 height 148
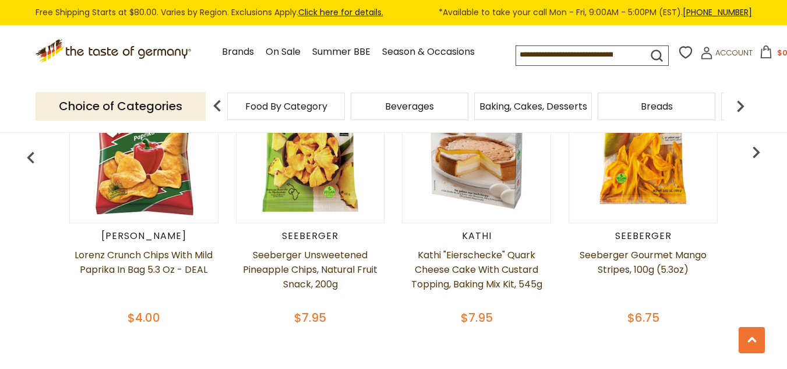
scroll to position [600, 0]
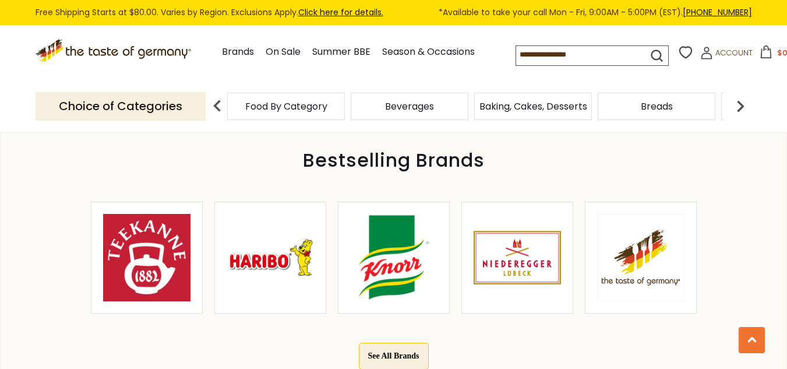
scroll to position [640, 0]
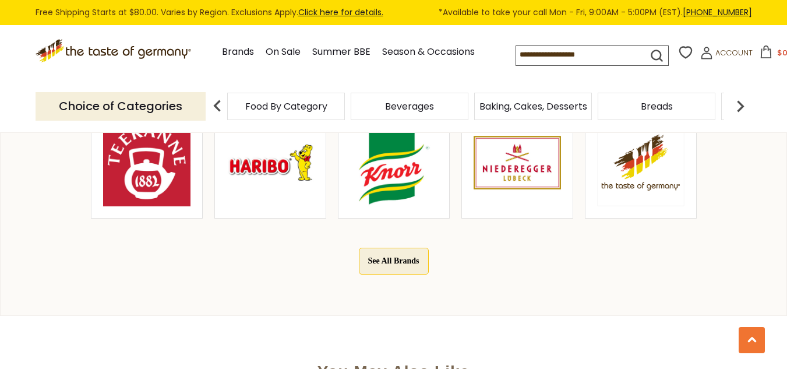
drag, startPoint x: 789, startPoint y: 50, endPoint x: 795, endPoint y: 140, distance: 90.5
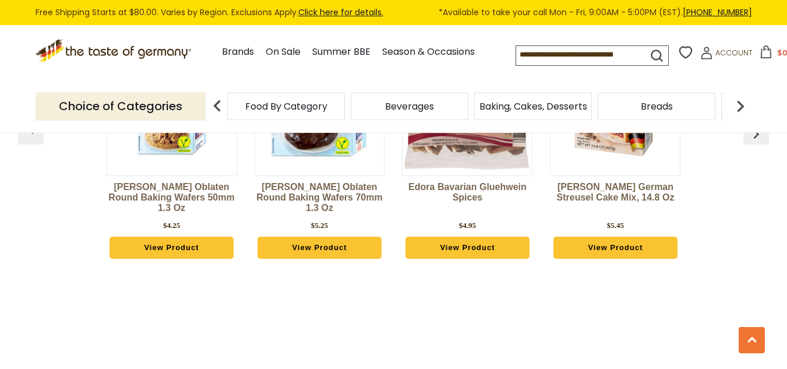
scroll to position [1048, 0]
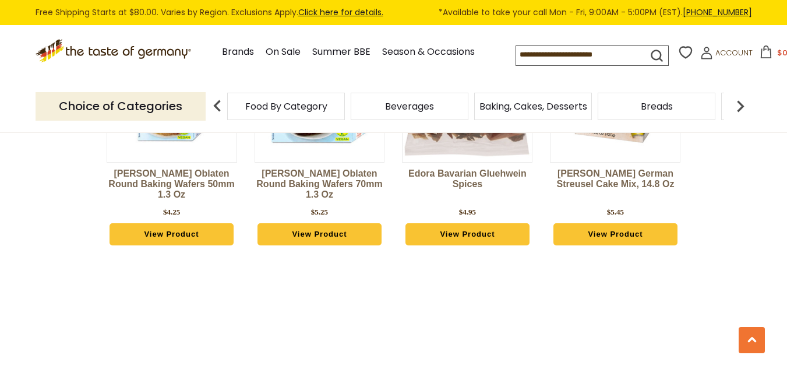
click at [467, 148] on img at bounding box center [467, 80] width 129 height 154
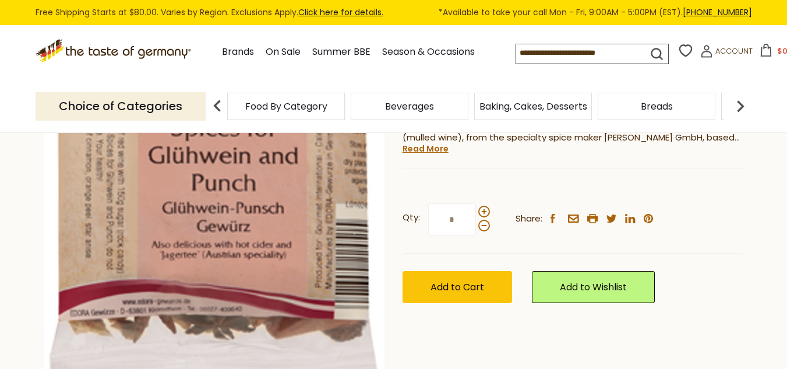
scroll to position [233, 0]
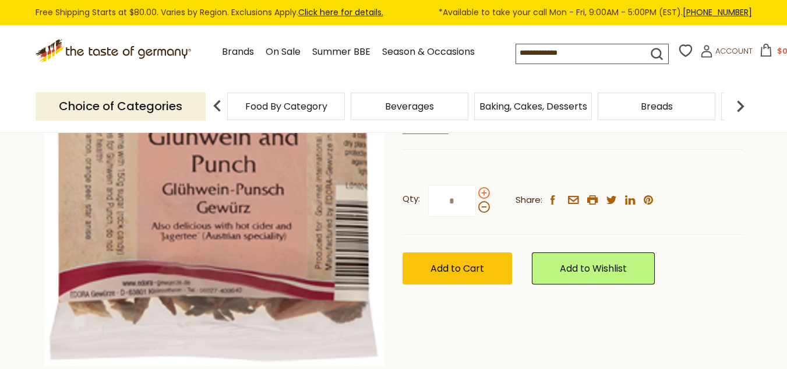
click at [484, 192] on span at bounding box center [484, 193] width 12 height 12
click at [476, 192] on input "*" at bounding box center [452, 201] width 48 height 32
click at [484, 192] on span at bounding box center [484, 193] width 12 height 12
click at [476, 192] on input "*" at bounding box center [452, 201] width 48 height 32
click at [484, 192] on span at bounding box center [484, 193] width 12 height 12
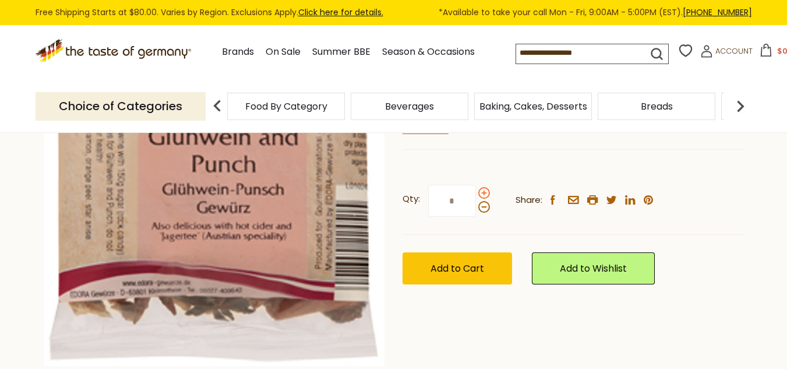
click at [476, 192] on input "*" at bounding box center [452, 201] width 48 height 32
click at [483, 206] on span at bounding box center [484, 207] width 12 height 12
click at [476, 206] on input "*" at bounding box center [452, 201] width 48 height 32
click at [483, 206] on span at bounding box center [484, 207] width 12 height 12
click at [476, 206] on input "*" at bounding box center [452, 201] width 48 height 32
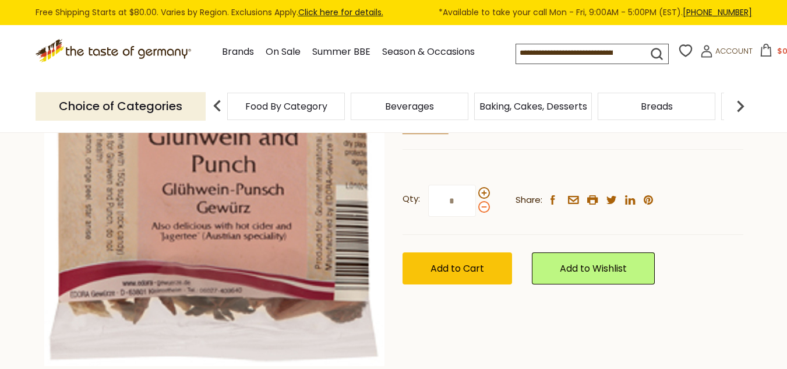
click at [484, 207] on span at bounding box center [484, 207] width 12 height 12
click at [476, 207] on input "*" at bounding box center [452, 201] width 48 height 32
click at [484, 207] on span at bounding box center [484, 207] width 12 height 12
click at [476, 207] on input "*" at bounding box center [452, 201] width 48 height 32
click at [484, 209] on span at bounding box center [484, 207] width 12 height 12
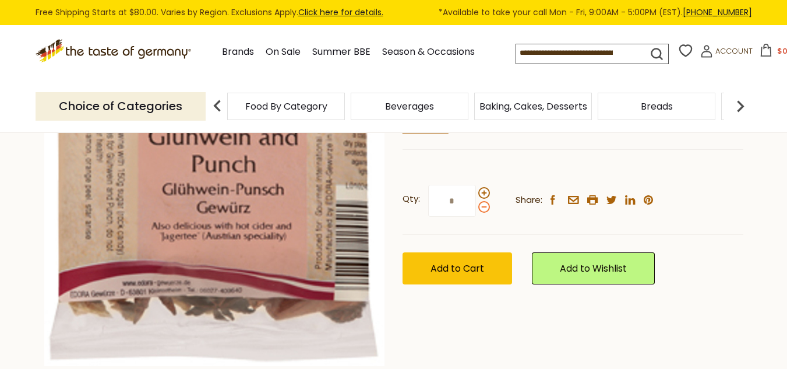
click at [476, 209] on input "*" at bounding box center [452, 201] width 48 height 32
click at [484, 209] on span at bounding box center [484, 207] width 12 height 12
click at [476, 209] on input "*" at bounding box center [452, 201] width 48 height 32
click at [484, 193] on span at bounding box center [484, 193] width 12 height 12
click at [476, 193] on input "*" at bounding box center [452, 201] width 48 height 32
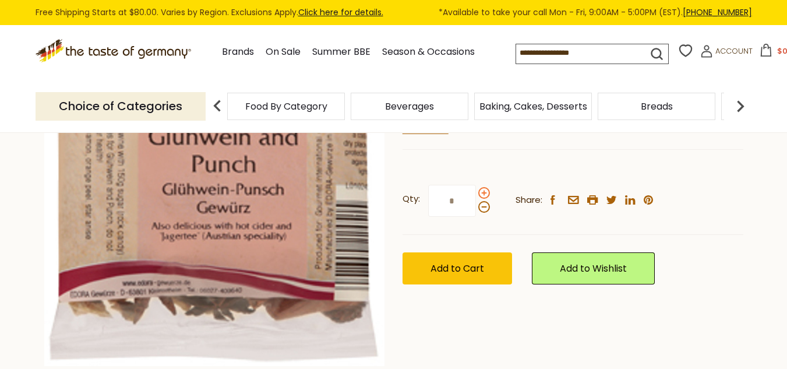
click at [484, 193] on span at bounding box center [484, 193] width 12 height 12
click at [476, 193] on input "*" at bounding box center [452, 201] width 48 height 32
click at [484, 193] on span at bounding box center [484, 193] width 12 height 12
click at [476, 193] on input "*" at bounding box center [452, 201] width 48 height 32
type input "*"
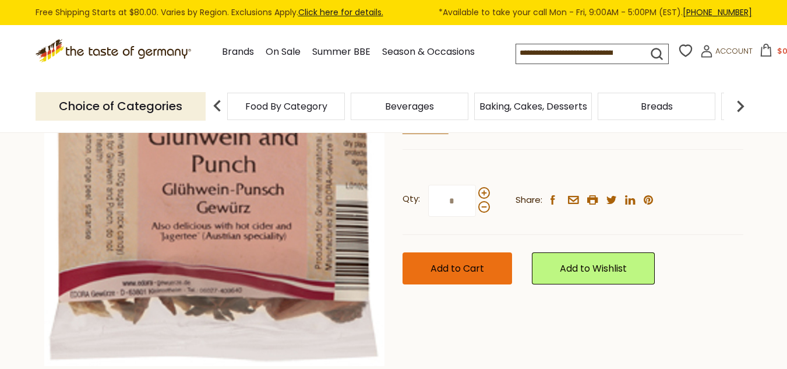
click at [457, 262] on span "Add to Cart" at bounding box center [458, 268] width 54 height 13
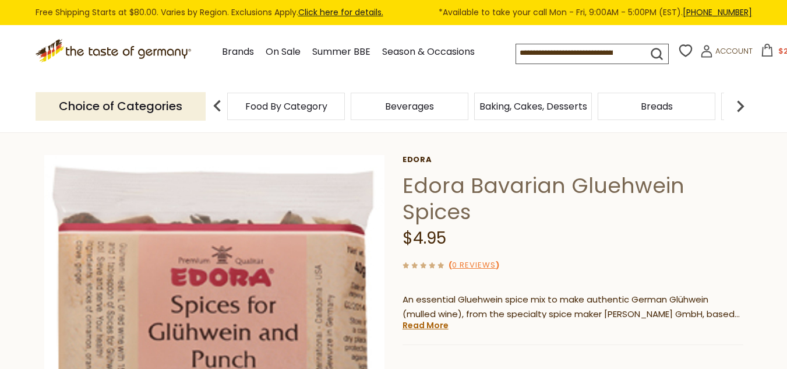
scroll to position [58, 0]
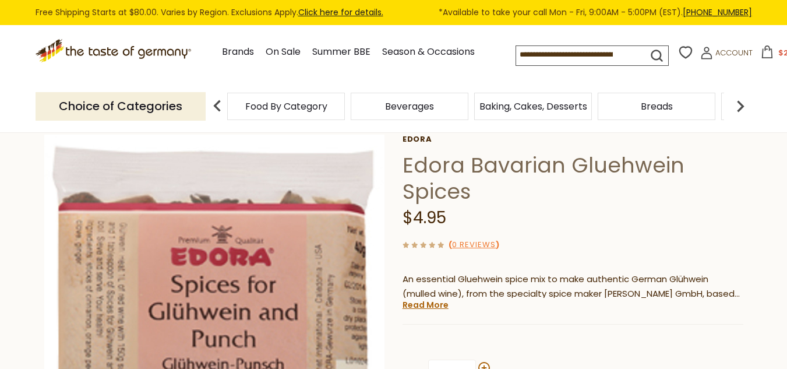
click at [411, 107] on span "Beverages" at bounding box center [409, 106] width 49 height 9
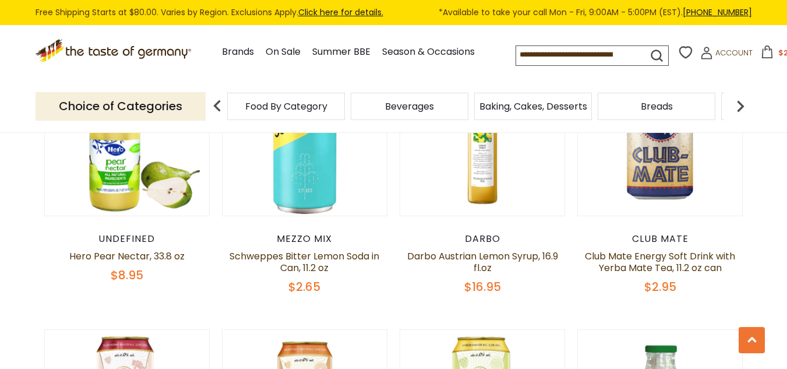
scroll to position [406, 0]
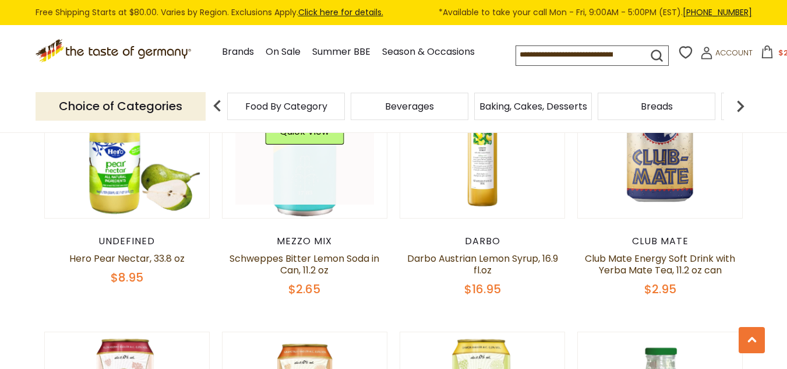
click at [336, 171] on link at bounding box center [304, 135] width 139 height 139
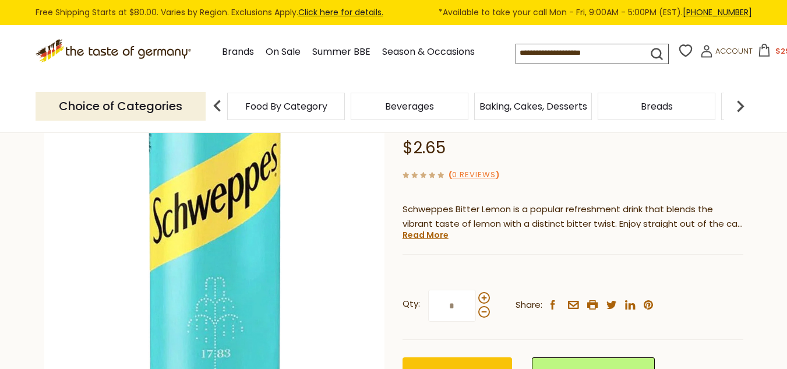
scroll to position [175, 0]
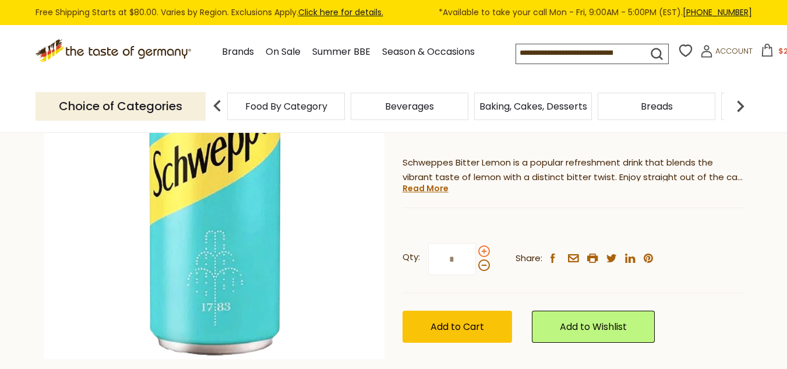
click at [483, 249] on span at bounding box center [484, 251] width 12 height 12
click at [476, 249] on input "*" at bounding box center [452, 259] width 48 height 32
type input "*"
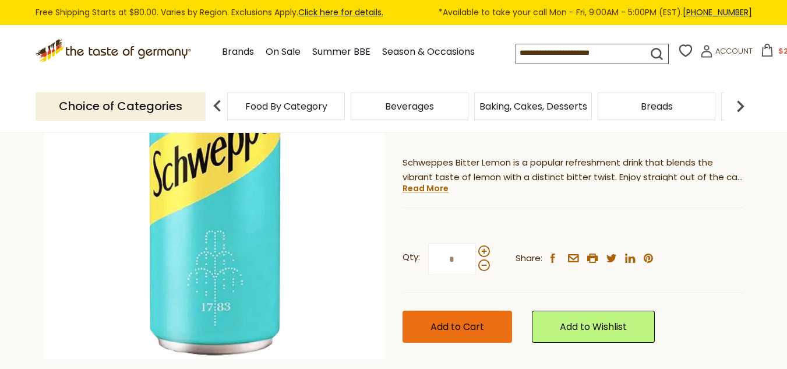
click at [468, 326] on span "Add to Cart" at bounding box center [458, 326] width 54 height 13
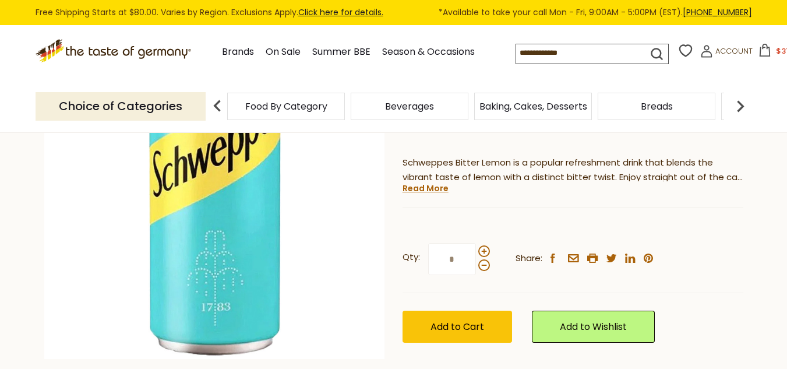
click at [759, 49] on icon at bounding box center [765, 50] width 13 height 13
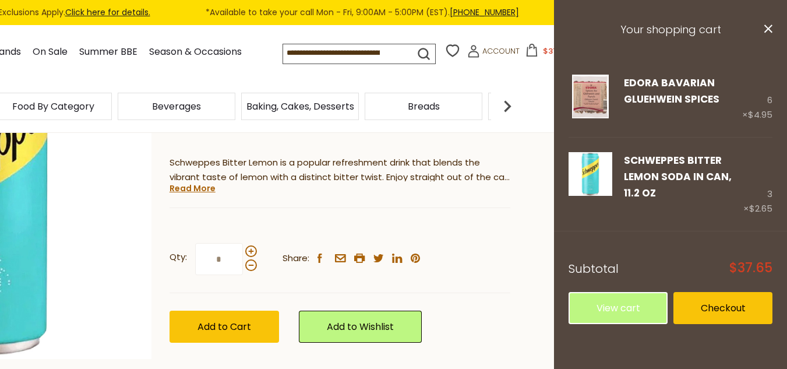
click at [773, 29] on h3 "Your shopping cart" at bounding box center [670, 30] width 233 height 60
click at [767, 31] on icon "close" at bounding box center [768, 28] width 9 height 9
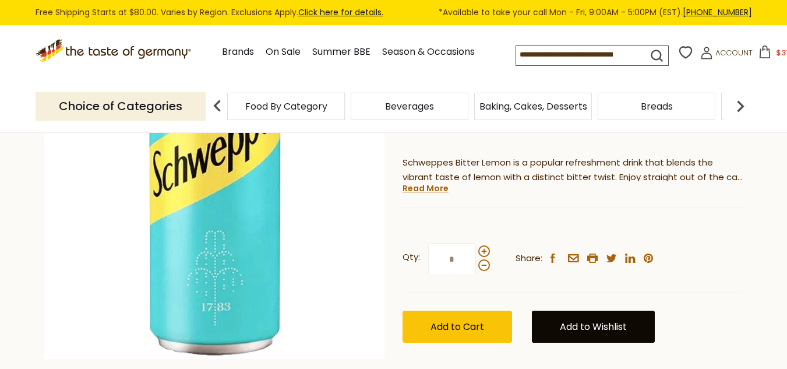
click at [583, 327] on link "Add to Wishlist" at bounding box center [593, 327] width 123 height 32
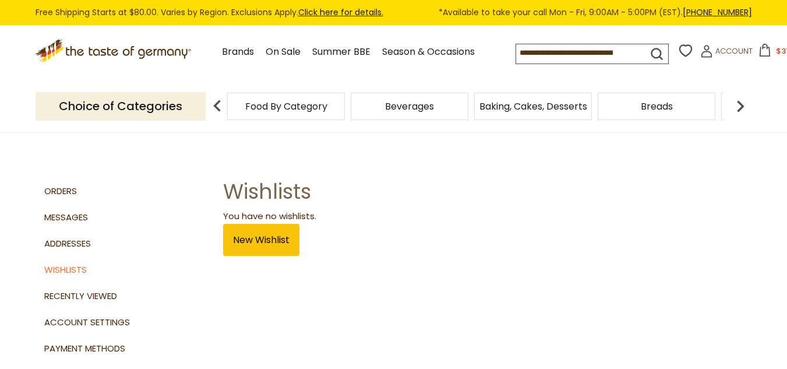
click at [77, 51] on icon ".st0{fill:#EDD300;} .st1{fill:#D33E21;}" at bounding box center [115, 51] width 158 height 24
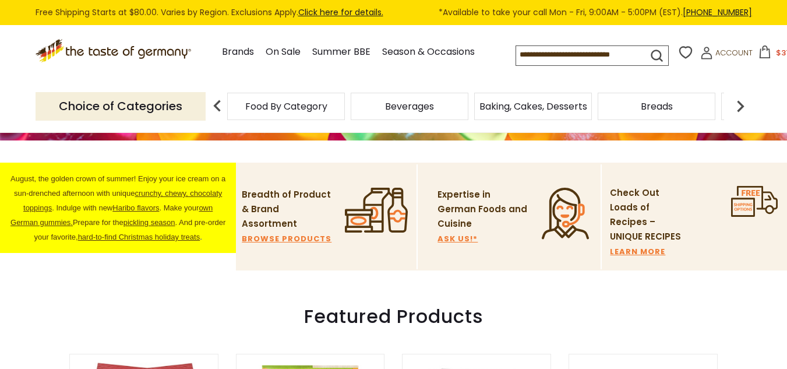
scroll to position [291, 0]
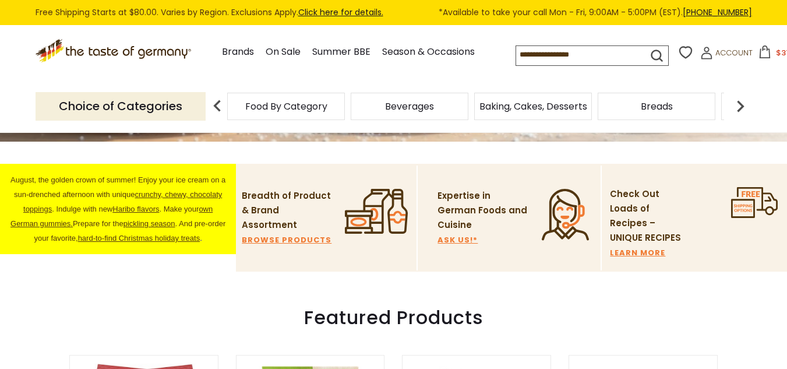
click at [149, 193] on span "runchy, chewy, chocolaty toppings" at bounding box center [122, 201] width 199 height 23
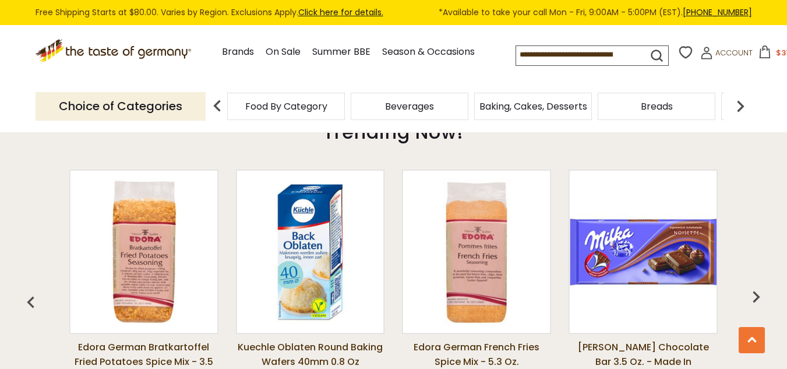
scroll to position [966, 0]
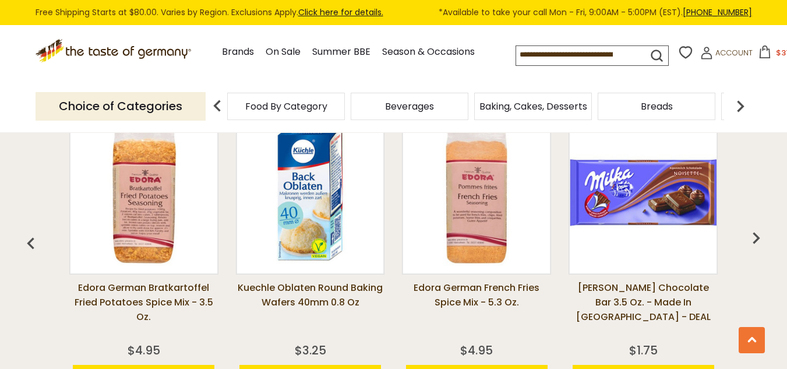
click at [753, 226] on img "button" at bounding box center [756, 237] width 23 height 23
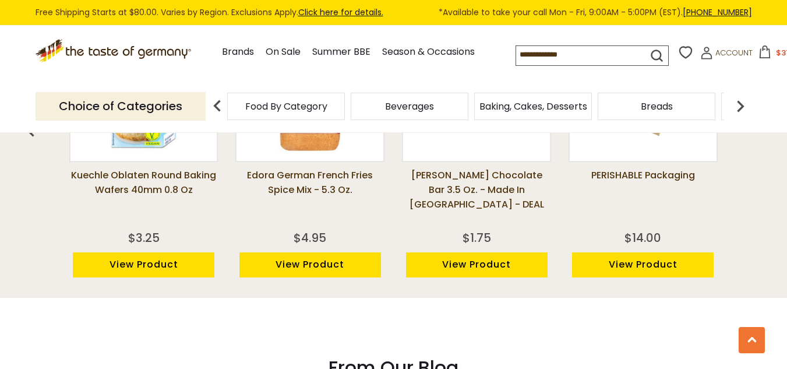
scroll to position [1082, 0]
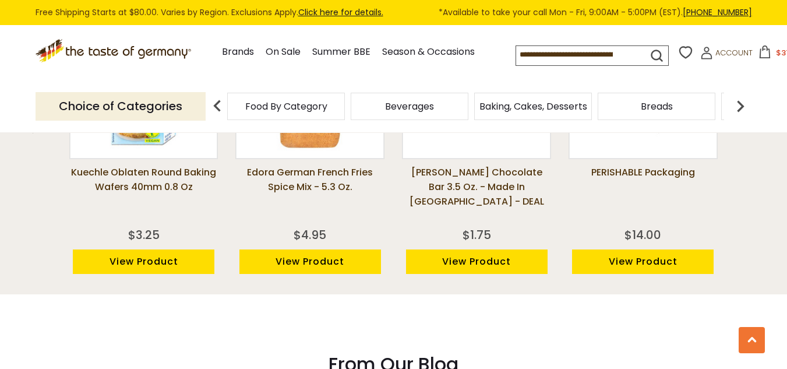
click at [217, 108] on img at bounding box center [217, 105] width 23 height 23
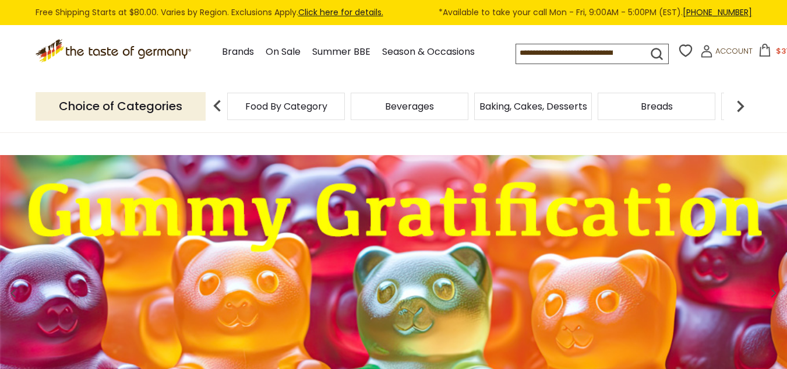
scroll to position [0, 0]
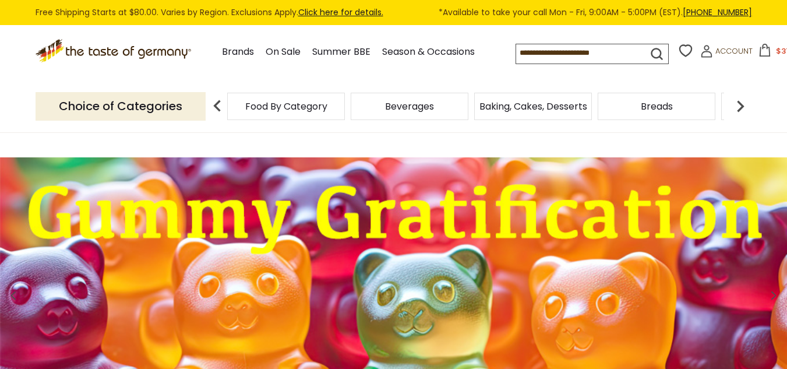
click at [216, 105] on img at bounding box center [217, 105] width 23 height 23
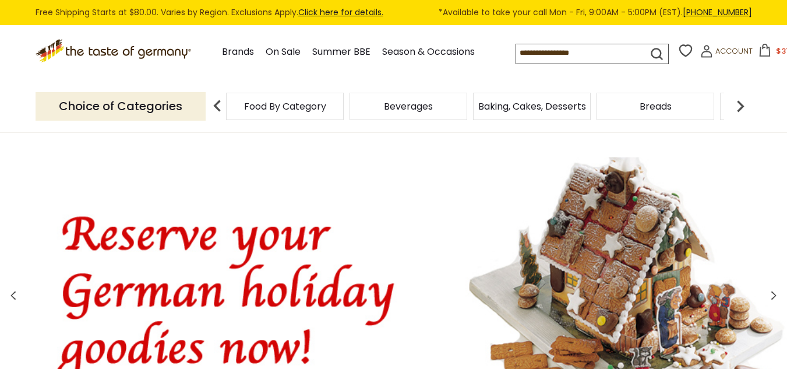
click at [219, 110] on img at bounding box center [217, 105] width 23 height 23
click at [218, 110] on img at bounding box center [217, 105] width 23 height 23
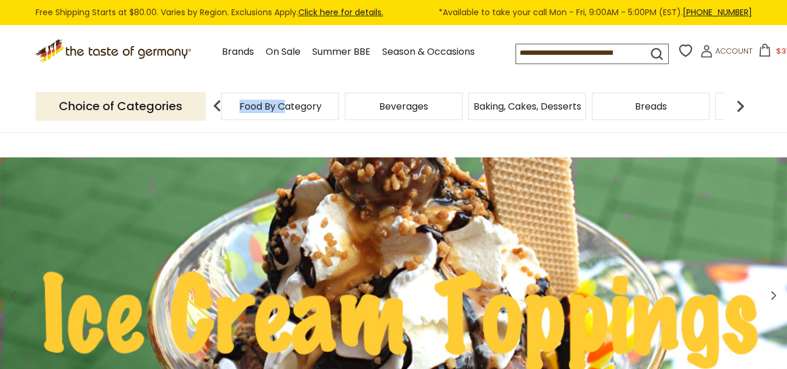
drag, startPoint x: 235, startPoint y: 107, endPoint x: 281, endPoint y: 111, distance: 45.6
click at [280, 111] on div "Food By Category" at bounding box center [280, 106] width 118 height 27
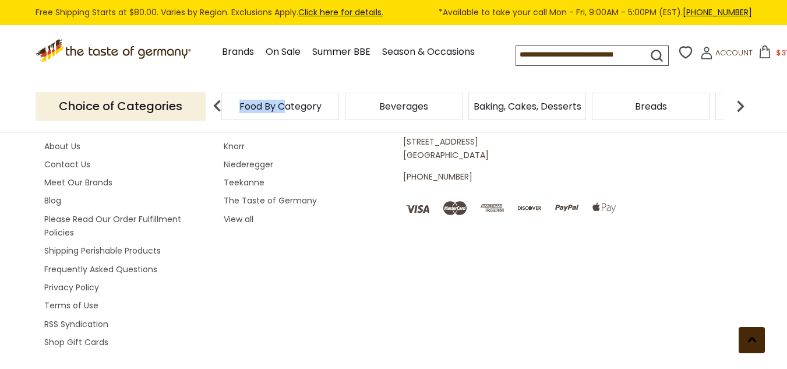
scroll to position [2274, 0]
click at [753, 340] on use at bounding box center [752, 339] width 9 height 5
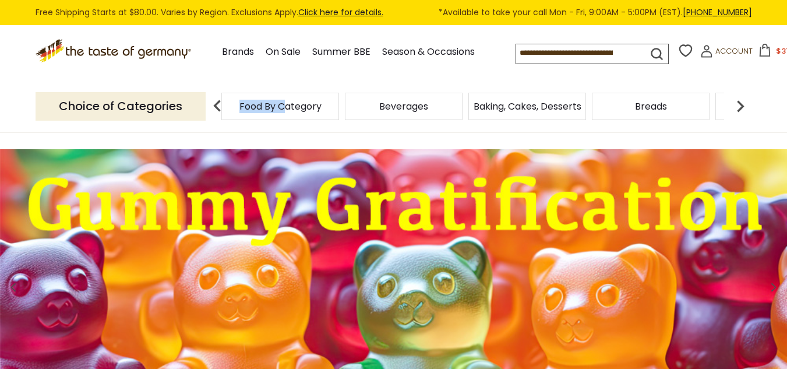
scroll to position [291, 0]
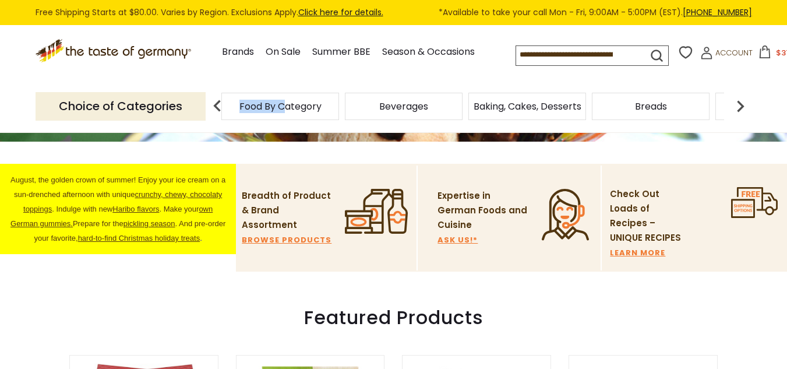
click at [759, 52] on icon at bounding box center [765, 51] width 13 height 13
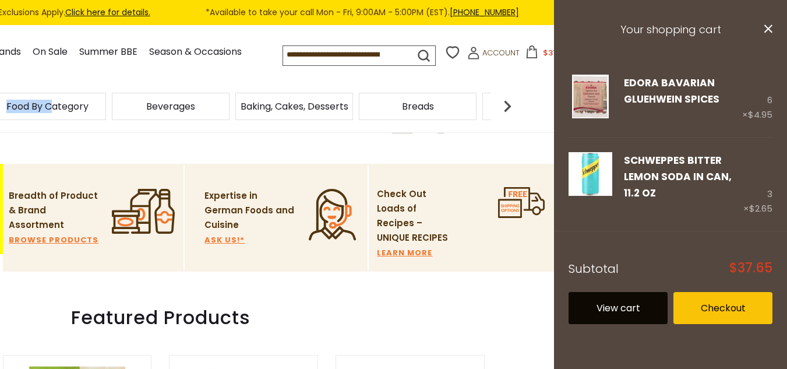
click at [630, 312] on link "View cart" at bounding box center [618, 308] width 99 height 32
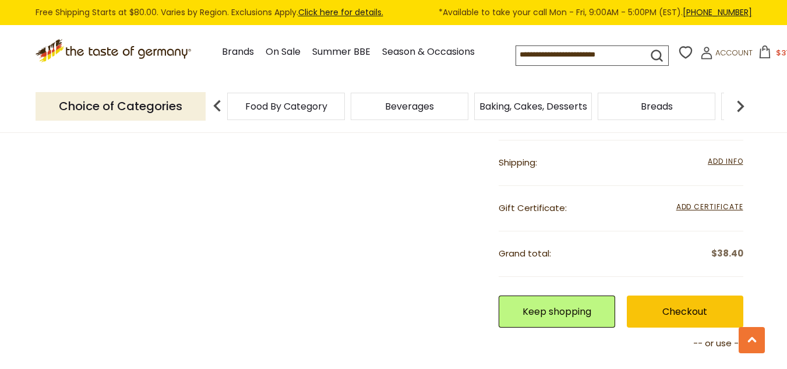
scroll to position [466, 0]
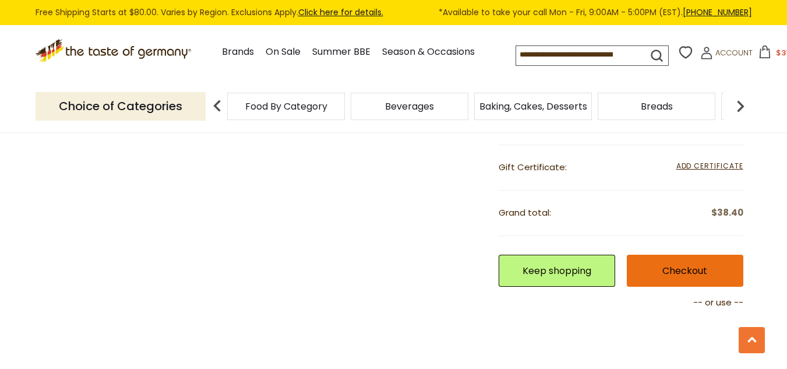
click at [672, 269] on link "Checkout" at bounding box center [685, 271] width 117 height 32
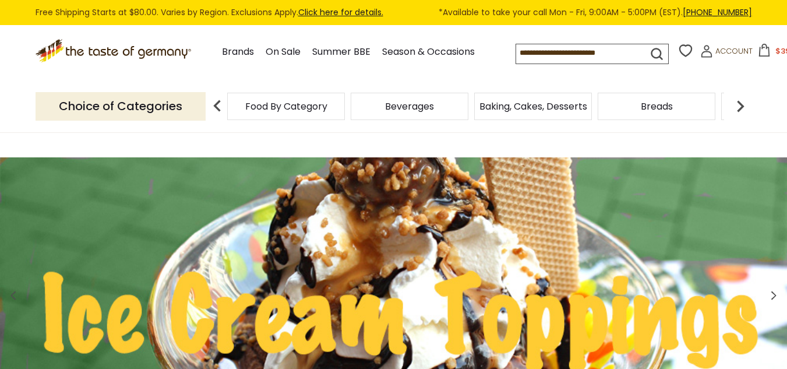
click at [288, 103] on span "Food By Category" at bounding box center [286, 106] width 82 height 9
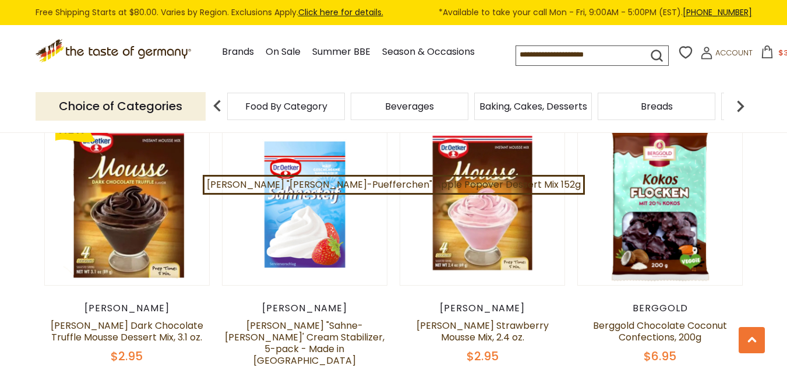
scroll to position [801, 0]
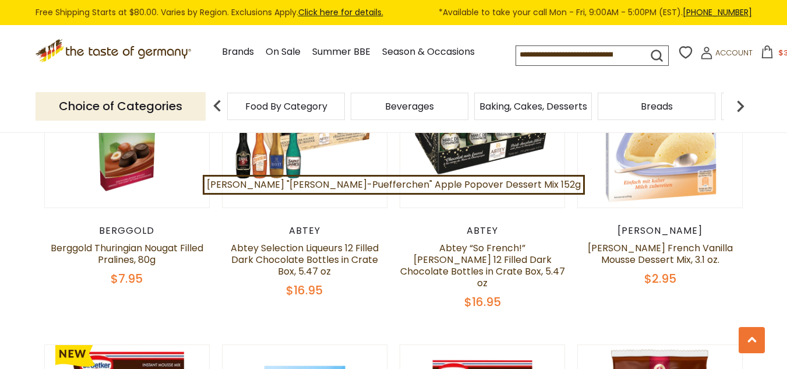
click at [105, 51] on icon at bounding box center [114, 49] width 158 height 20
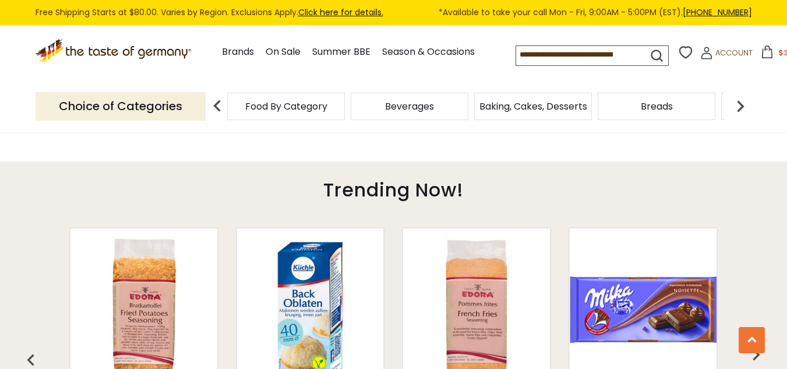
scroll to position [836, 0]
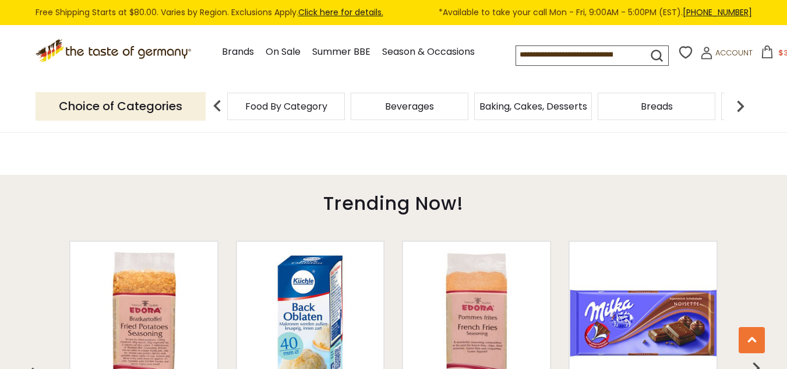
click at [160, 294] on img at bounding box center [144, 322] width 147 height 147
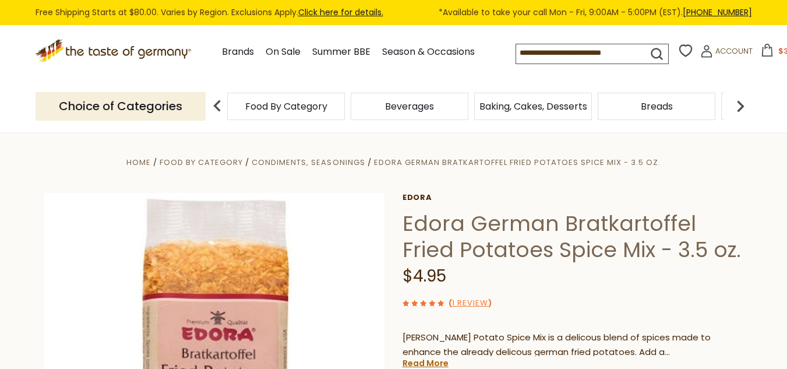
click at [119, 48] on icon ".st0{fill:#EDD300;} .st1{fill:#D33E21;}" at bounding box center [115, 51] width 158 height 24
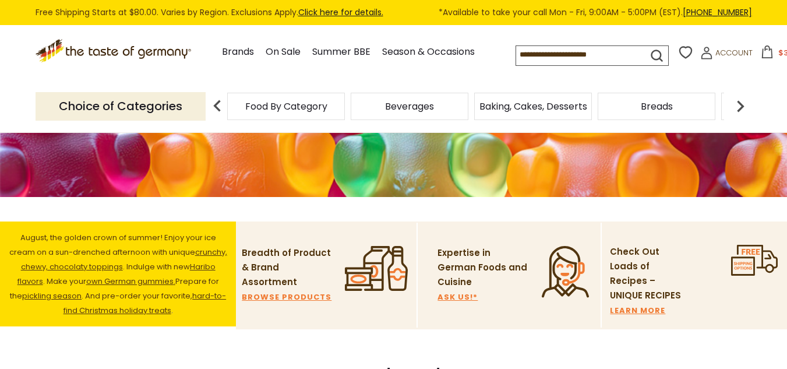
scroll to position [233, 0]
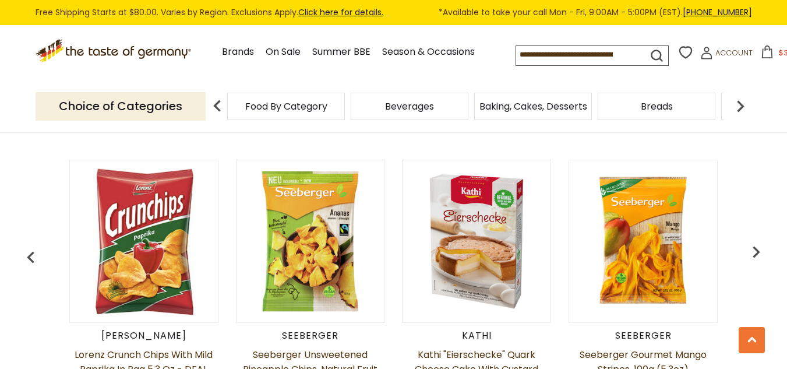
scroll to position [499, 0]
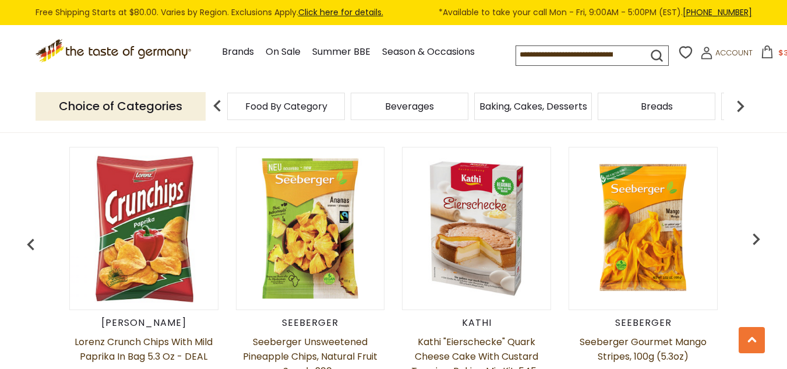
click at [142, 208] on img at bounding box center [144, 228] width 148 height 148
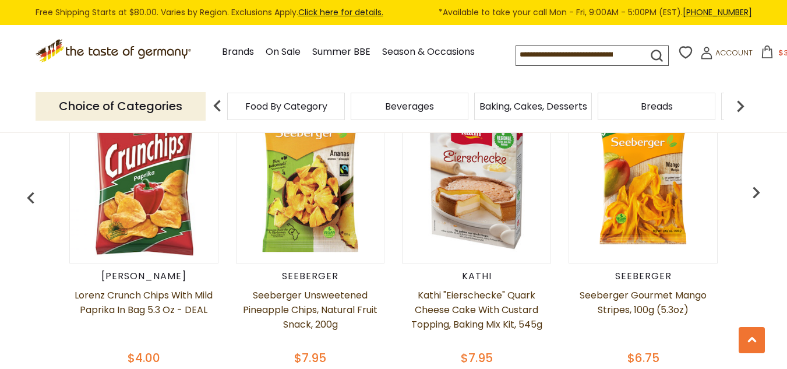
scroll to position [674, 0]
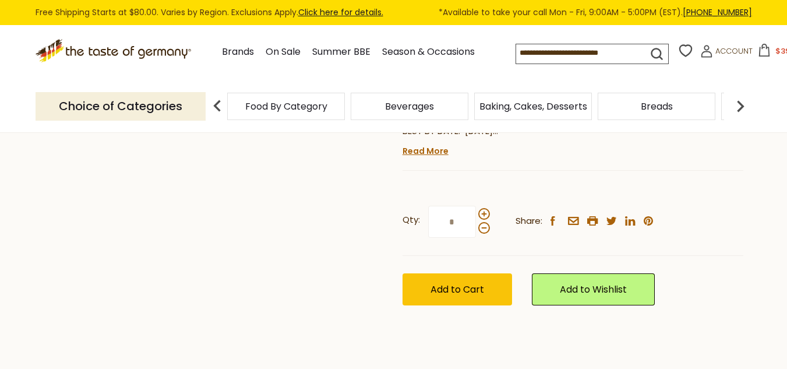
scroll to position [233, 0]
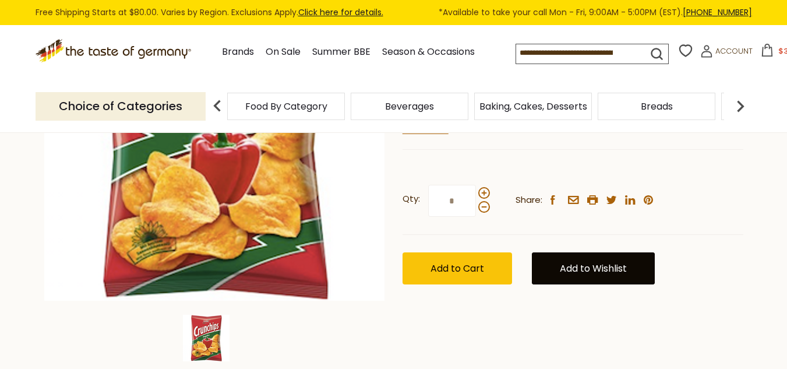
click at [616, 265] on link "Add to Wishlist" at bounding box center [593, 268] width 123 height 32
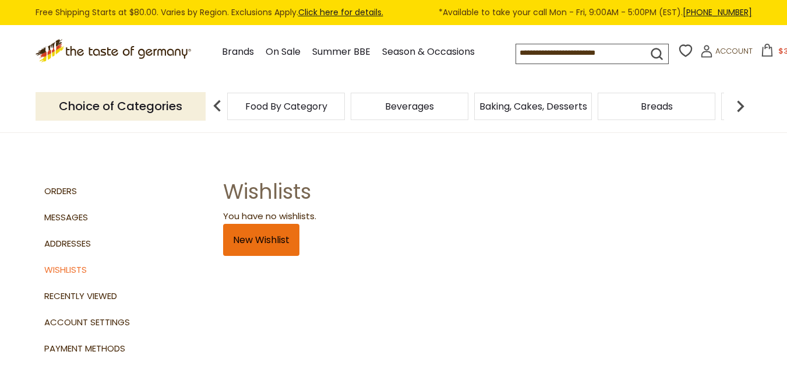
click at [273, 240] on link "New Wishlist" at bounding box center [261, 240] width 76 height 32
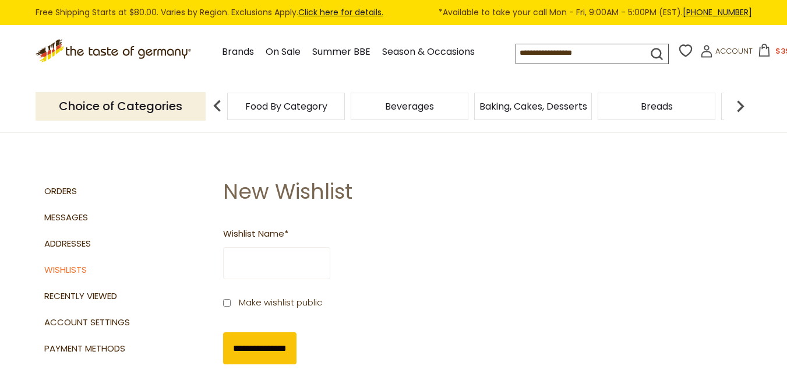
click at [288, 270] on input "Wishlist Name *" at bounding box center [276, 263] width 107 height 32
type input "****"
click at [277, 351] on input "**********" at bounding box center [259, 348] width 73 height 32
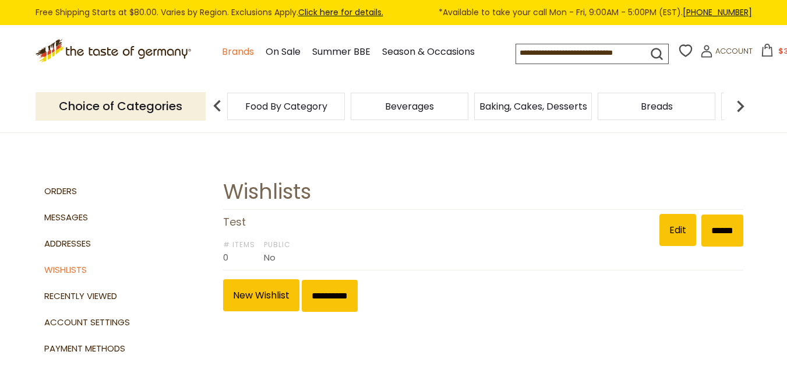
click at [223, 50] on link "Brands" at bounding box center [238, 52] width 32 height 16
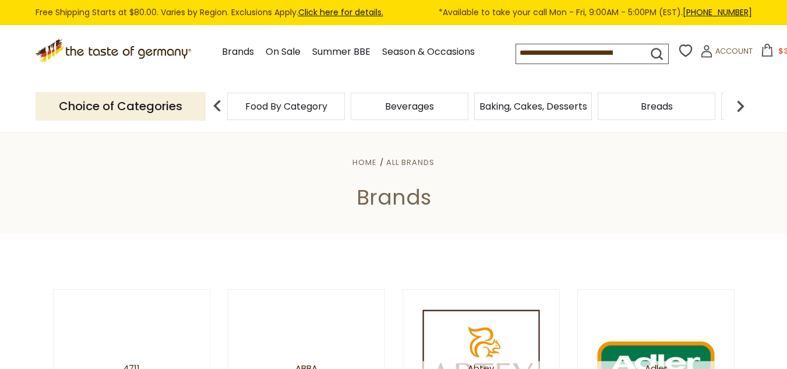
click at [284, 102] on span "Food By Category" at bounding box center [286, 106] width 82 height 9
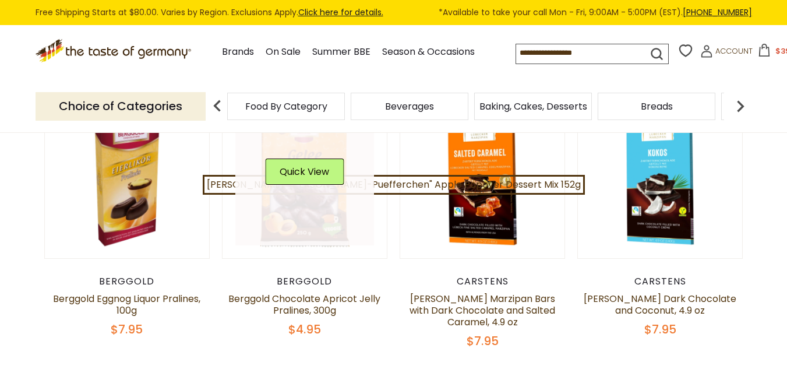
scroll to position [175, 0]
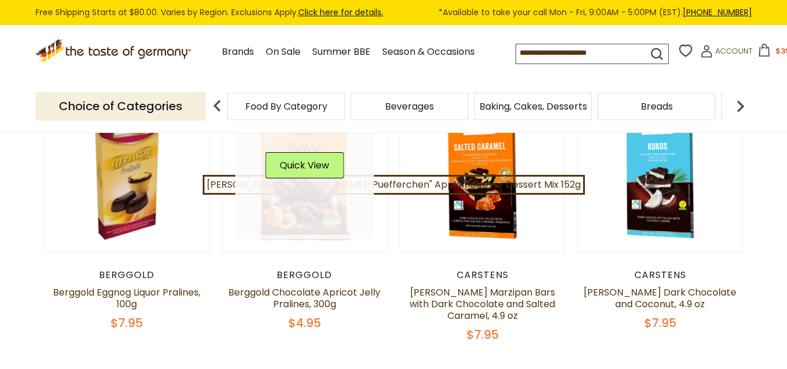
click at [323, 202] on link at bounding box center [304, 169] width 139 height 139
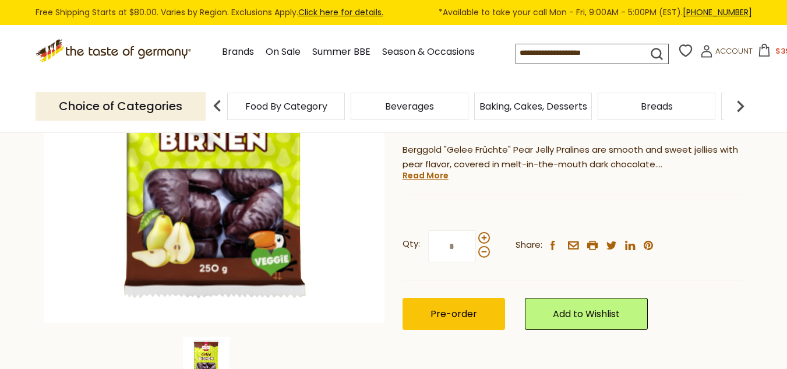
scroll to position [233, 0]
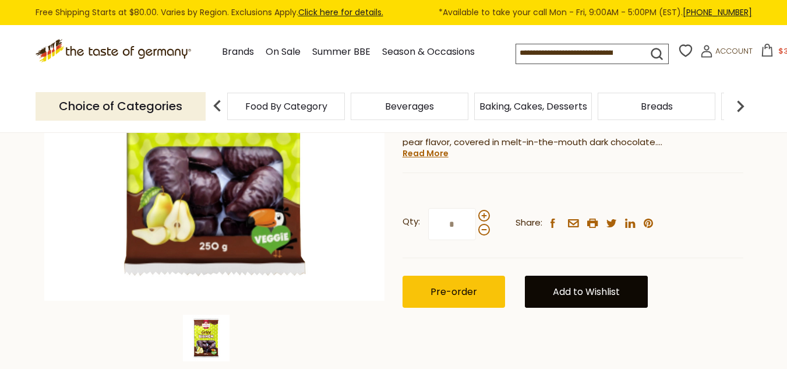
drag, startPoint x: 592, startPoint y: 286, endPoint x: 586, endPoint y: 291, distance: 7.8
click at [591, 286] on link "Add to Wishlist" at bounding box center [586, 292] width 123 height 32
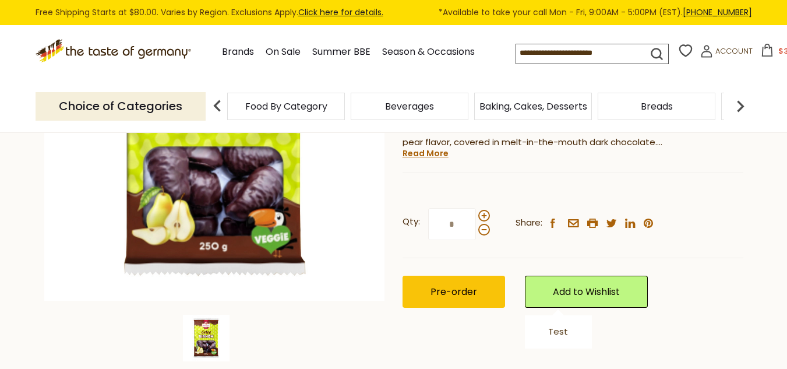
click at [679, 48] on icon at bounding box center [685, 50] width 17 height 17
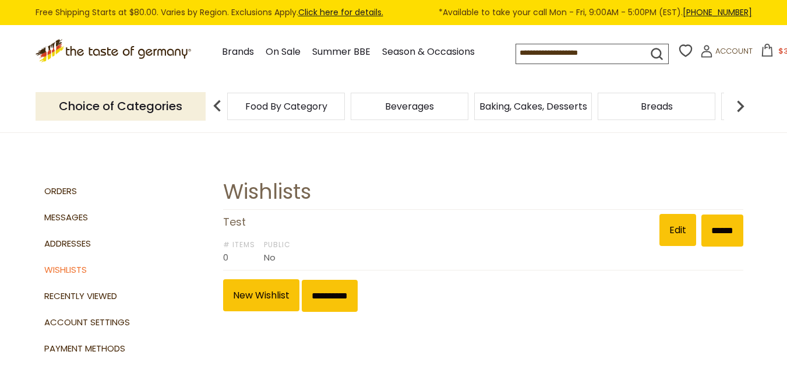
click at [296, 109] on span "Food By Category" at bounding box center [286, 106] width 82 height 9
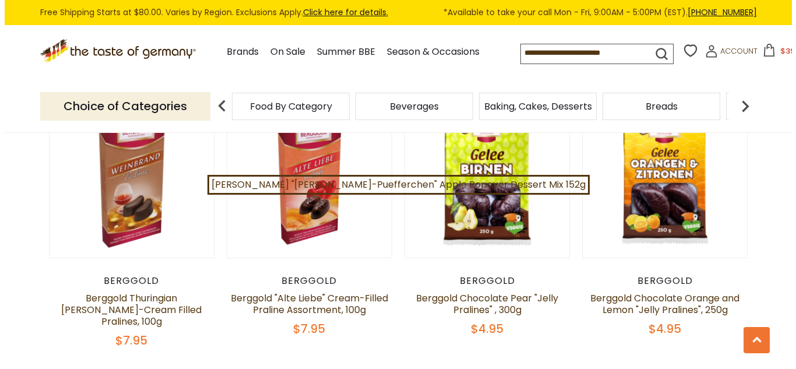
scroll to position [466, 0]
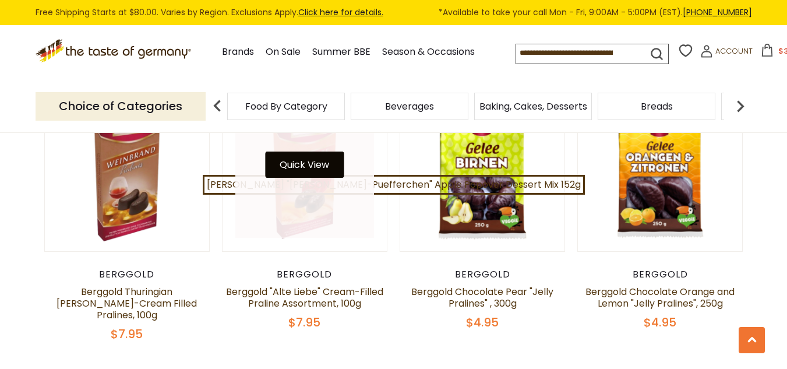
click at [304, 165] on button "Quick View" at bounding box center [304, 164] width 79 height 26
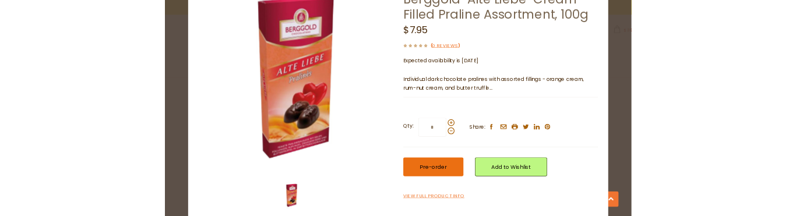
scroll to position [104, 0]
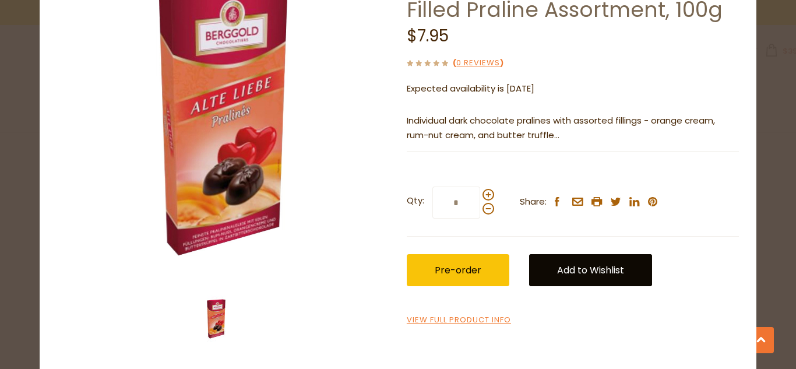
click at [587, 270] on link "Add to Wishlist" at bounding box center [590, 270] width 123 height 32
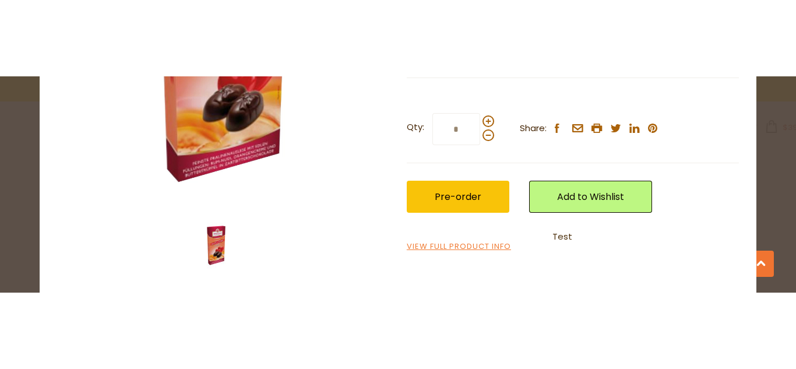
scroll to position [257, 0]
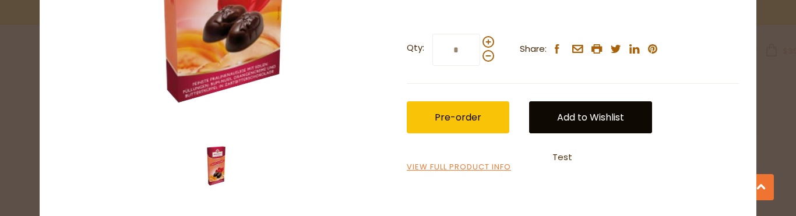
click at [591, 115] on link "Add to Wishlist" at bounding box center [590, 117] width 123 height 32
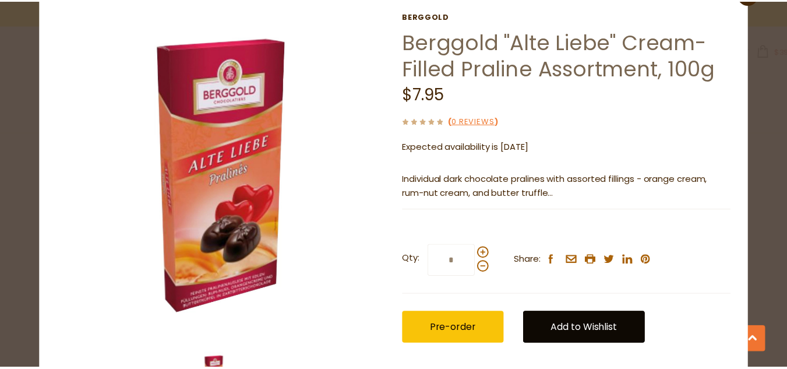
scroll to position [0, 0]
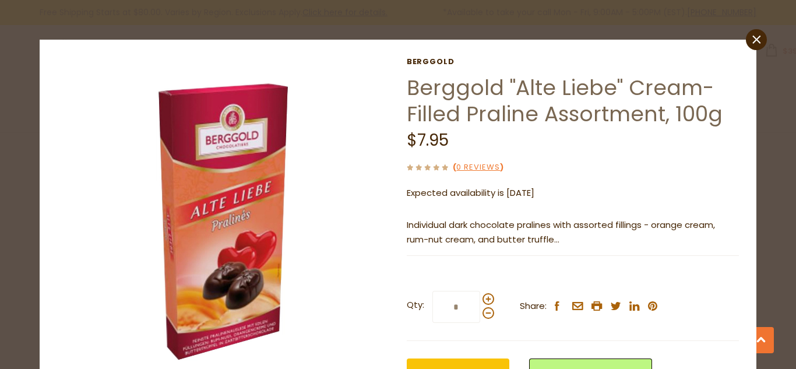
click at [752, 41] on icon at bounding box center [756, 40] width 8 height 8
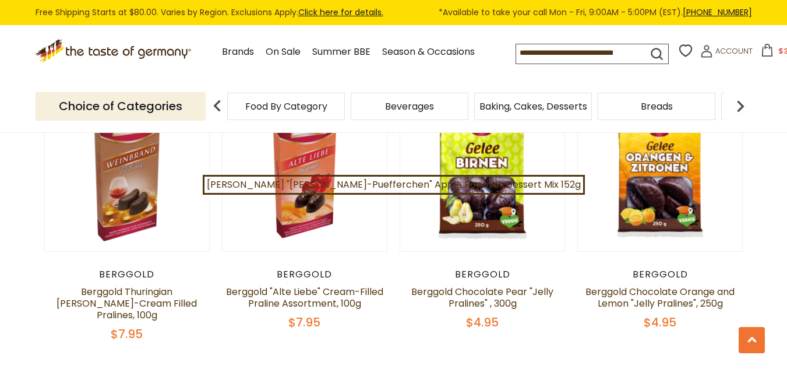
click at [519, 103] on span "Baking, Cakes, Desserts" at bounding box center [534, 106] width 108 height 9
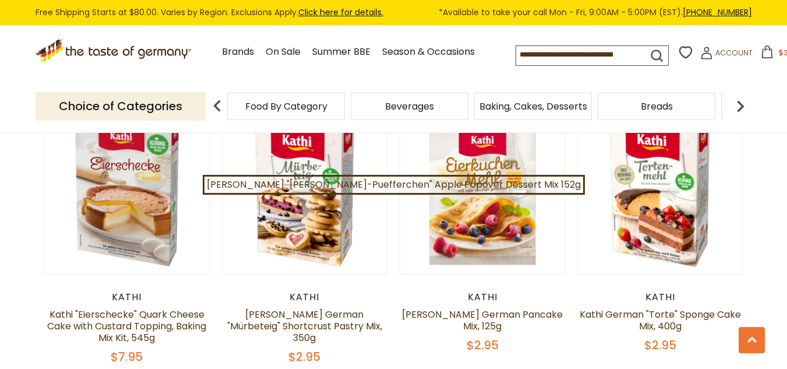
scroll to position [930, 0]
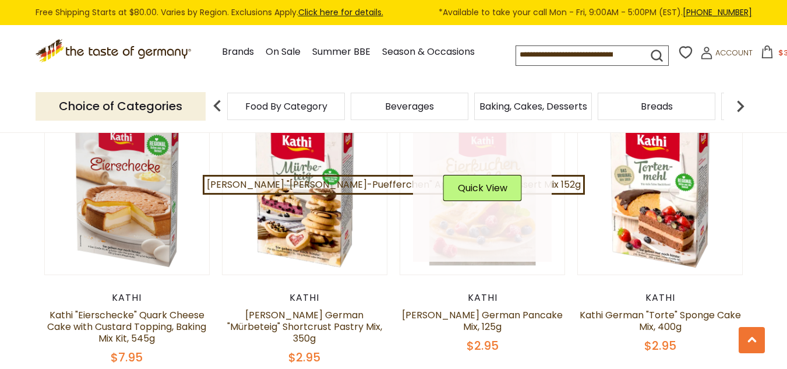
click at [466, 213] on link at bounding box center [482, 192] width 139 height 139
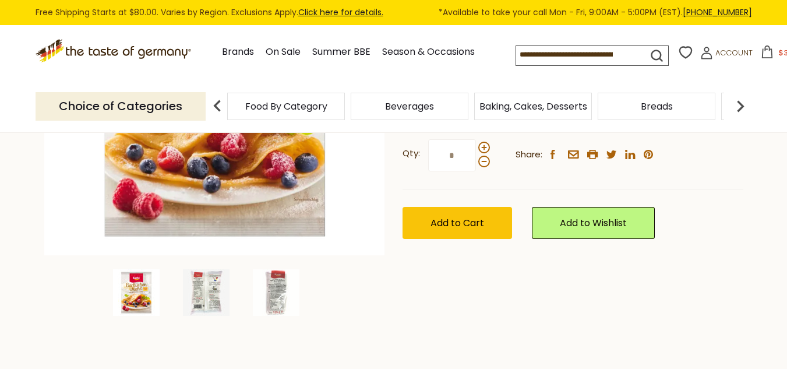
scroll to position [291, 0]
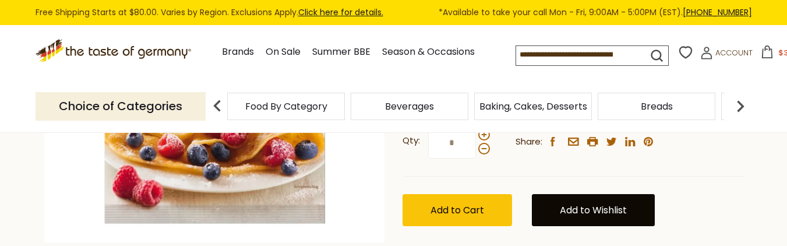
click at [588, 194] on link "Add to Wishlist" at bounding box center [593, 210] width 123 height 32
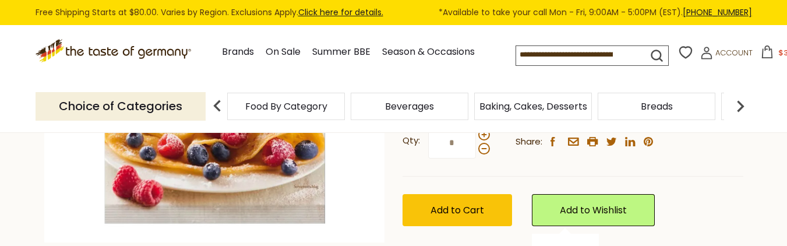
click at [568, 244] on link "Test" at bounding box center [565, 250] width 20 height 12
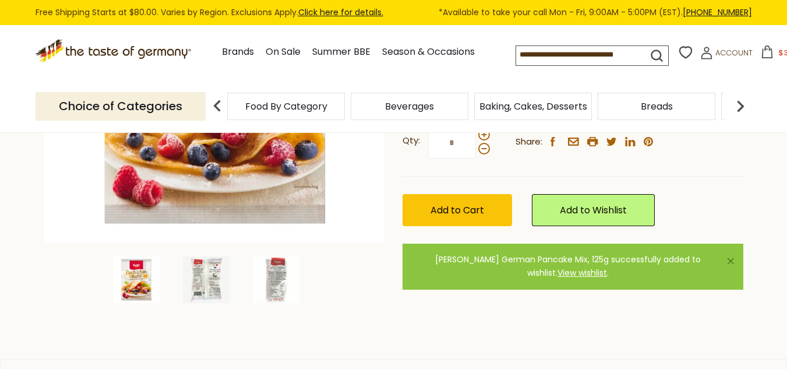
click at [679, 54] on icon at bounding box center [685, 52] width 17 height 17
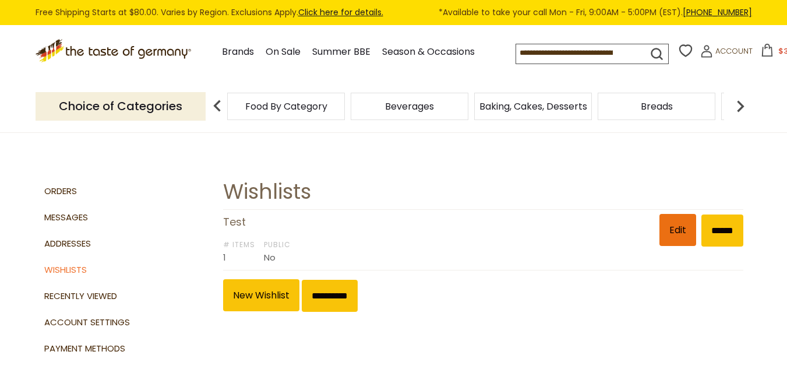
click at [669, 230] on link "Edit" at bounding box center [678, 230] width 37 height 32
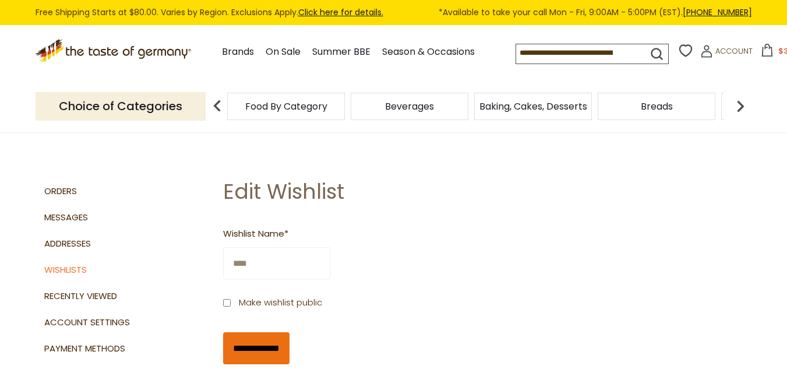
click at [271, 342] on input "**********" at bounding box center [256, 348] width 66 height 32
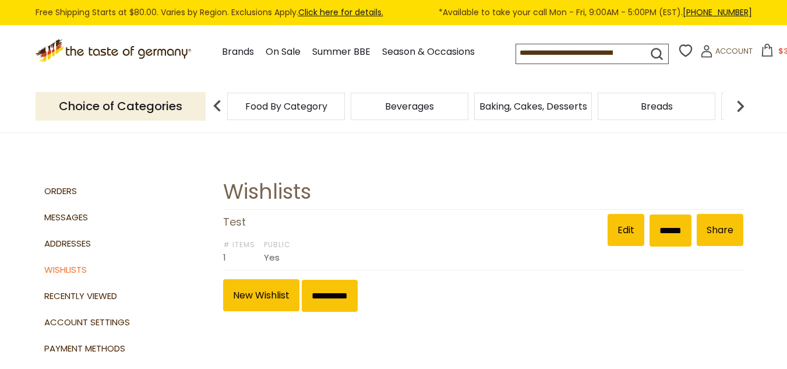
click at [650, 106] on span "Breads" at bounding box center [657, 106] width 32 height 9
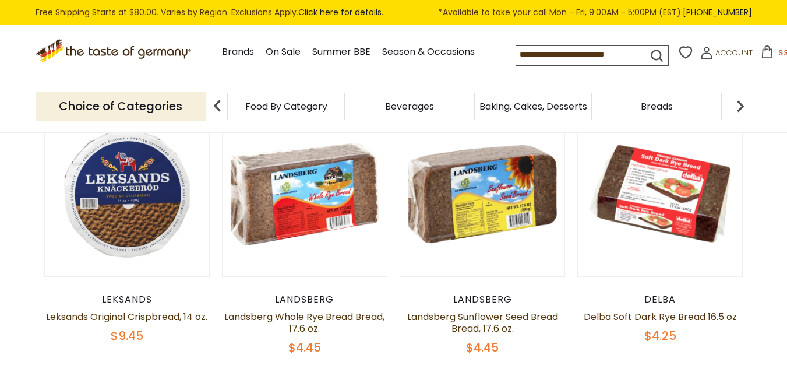
scroll to position [289, 0]
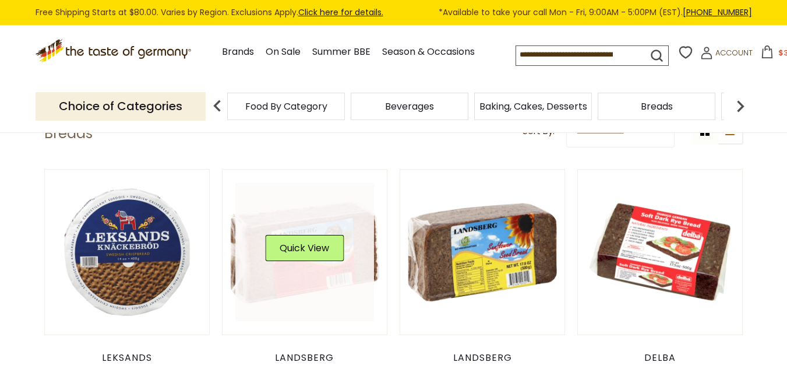
click at [287, 282] on link at bounding box center [304, 252] width 139 height 139
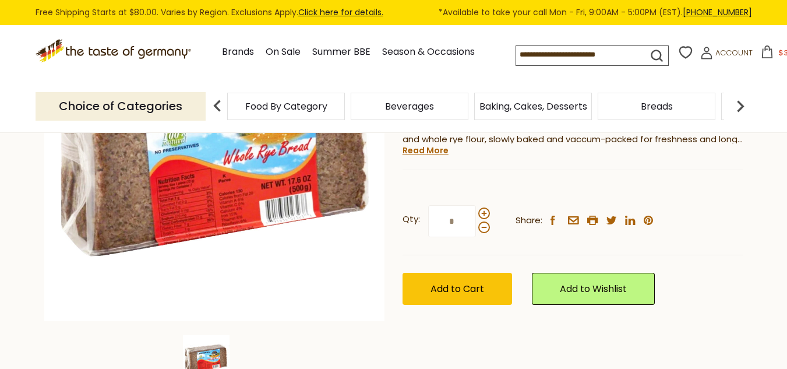
scroll to position [233, 0]
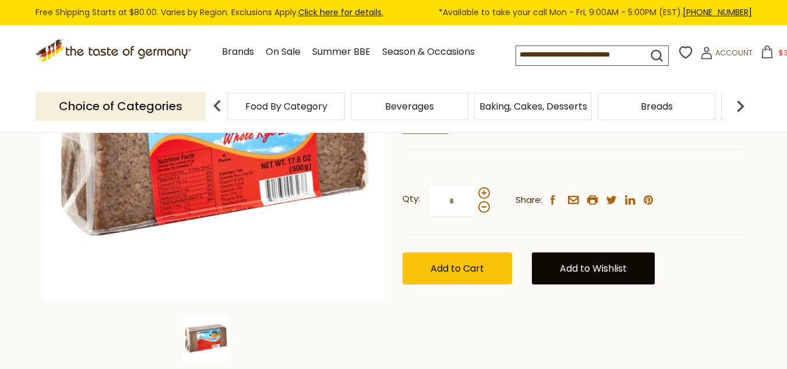
click at [608, 265] on link "Add to Wishlist" at bounding box center [593, 268] width 123 height 32
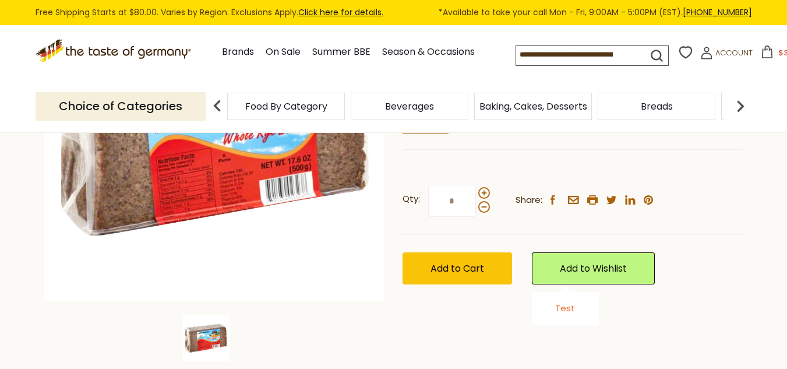
click at [566, 308] on link "Test" at bounding box center [565, 308] width 20 height 12
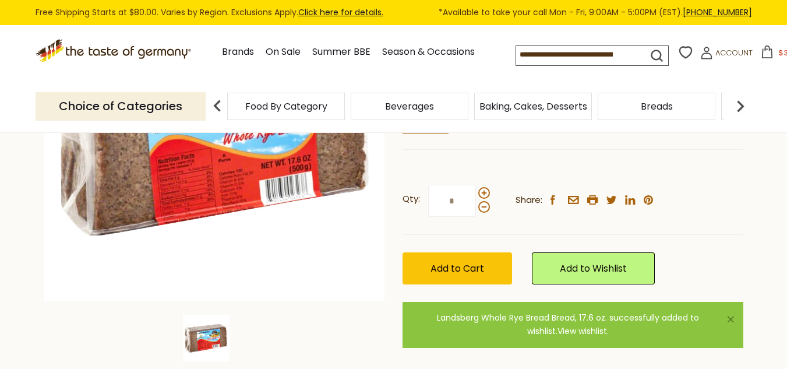
click at [573, 333] on link "View wishlist" at bounding box center [583, 331] width 50 height 12
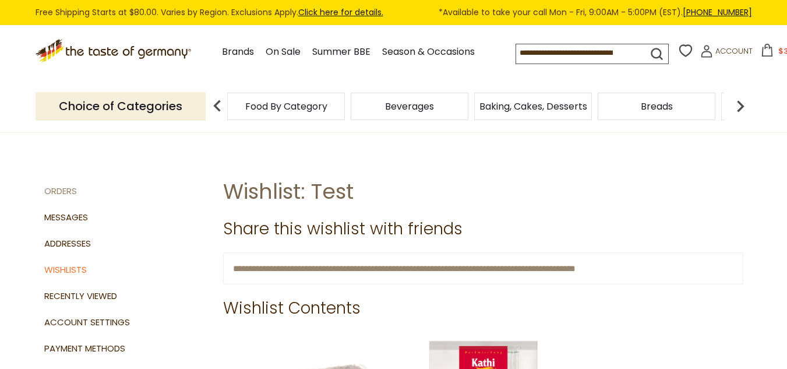
click at [73, 190] on link "Orders" at bounding box center [129, 191] width 171 height 26
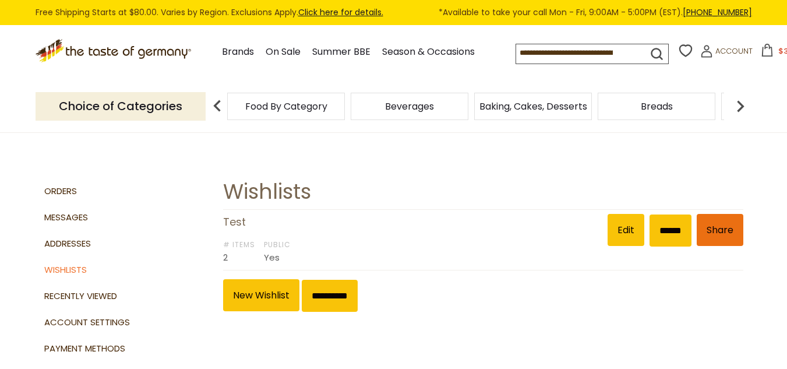
click at [728, 227] on link "Share" at bounding box center [720, 230] width 47 height 32
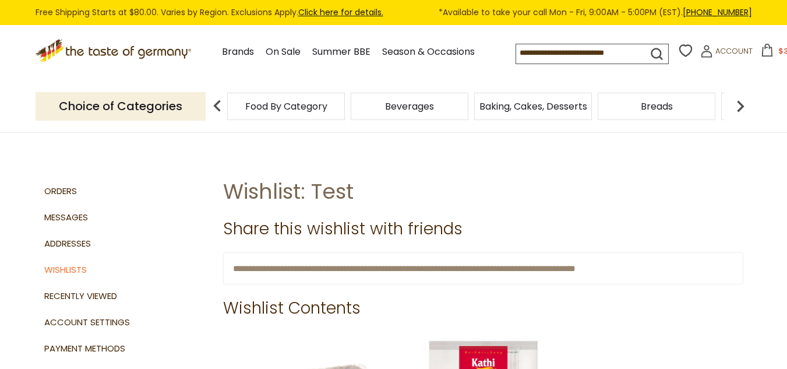
click at [107, 51] on icon ".st0{fill:#EDD300;} .st1{fill:#D33E21;}" at bounding box center [115, 51] width 158 height 24
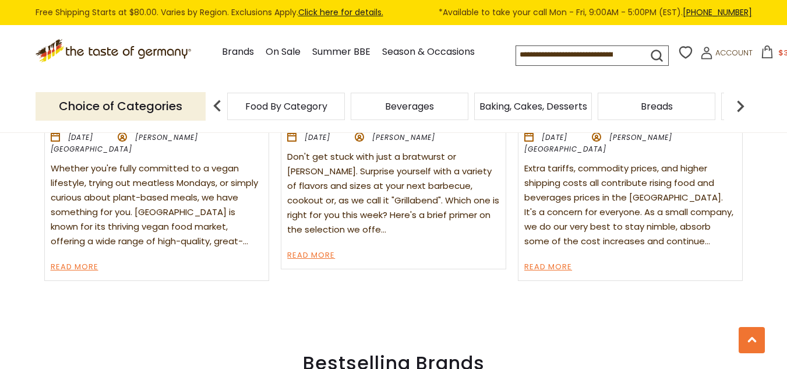
scroll to position [1594, 0]
